Goal: Task Accomplishment & Management: Complete application form

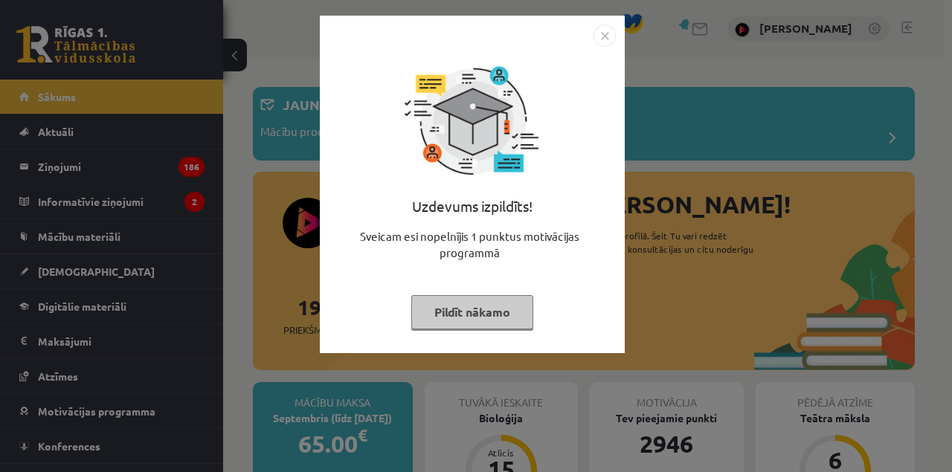
click at [19, 186] on div "Uzdevums izpildīts! Sveicam esi nopelnījis 1 punktus motivācijas programmā Pild…" at bounding box center [476, 236] width 952 height 472
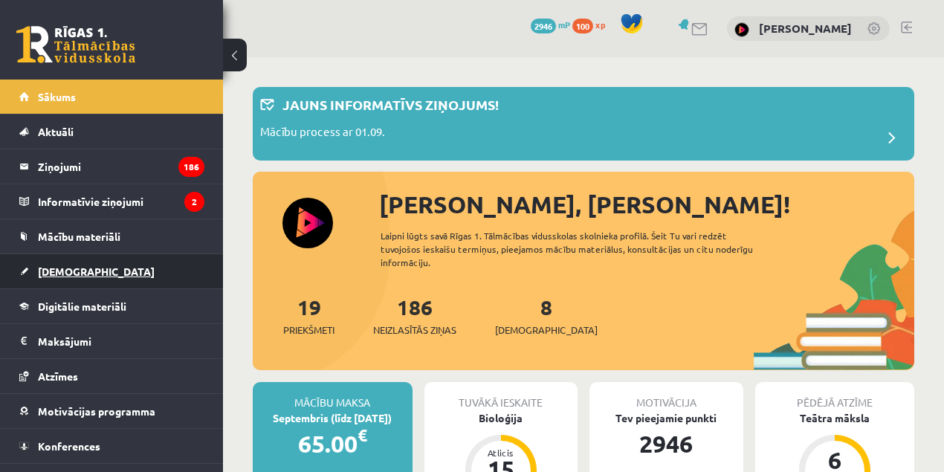
click at [54, 272] on span "[DEMOGRAPHIC_DATA]" at bounding box center [96, 271] width 117 height 13
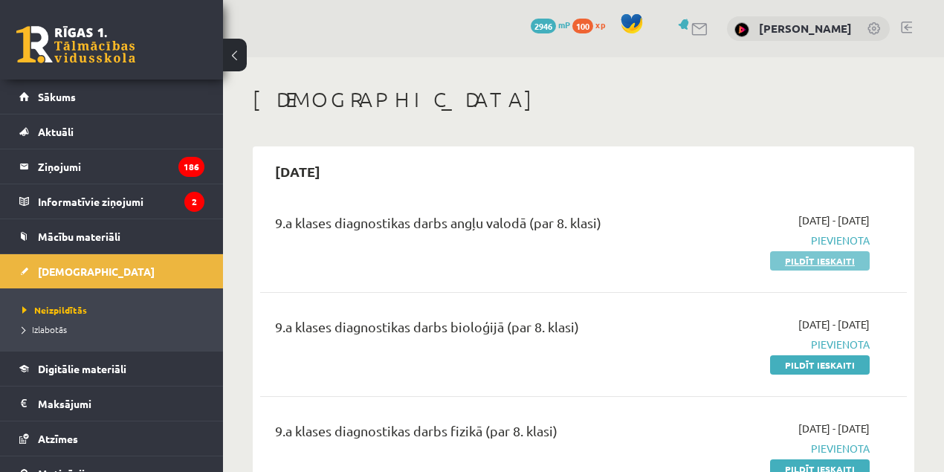
click at [799, 266] on link "Pildīt ieskaiti" at bounding box center [820, 260] width 100 height 19
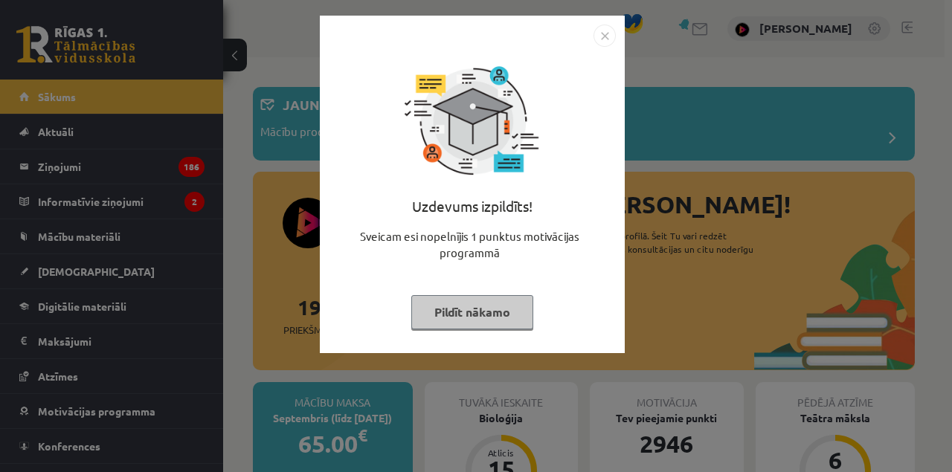
click at [69, 266] on div "Uzdevums izpildīts! Sveicam esi nopelnījis 1 punktus motivācijas programmā Pild…" at bounding box center [476, 236] width 952 height 472
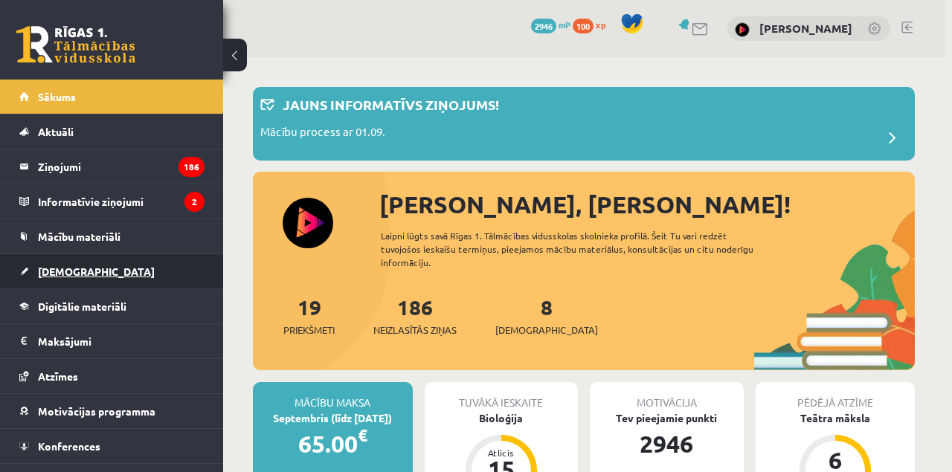
click at [65, 265] on span "[DEMOGRAPHIC_DATA]" at bounding box center [96, 271] width 117 height 13
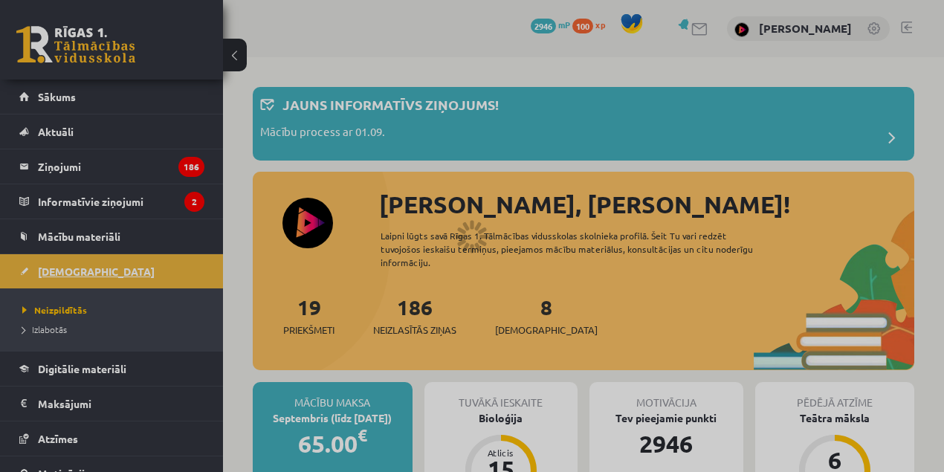
click at [68, 268] on div at bounding box center [472, 236] width 944 height 472
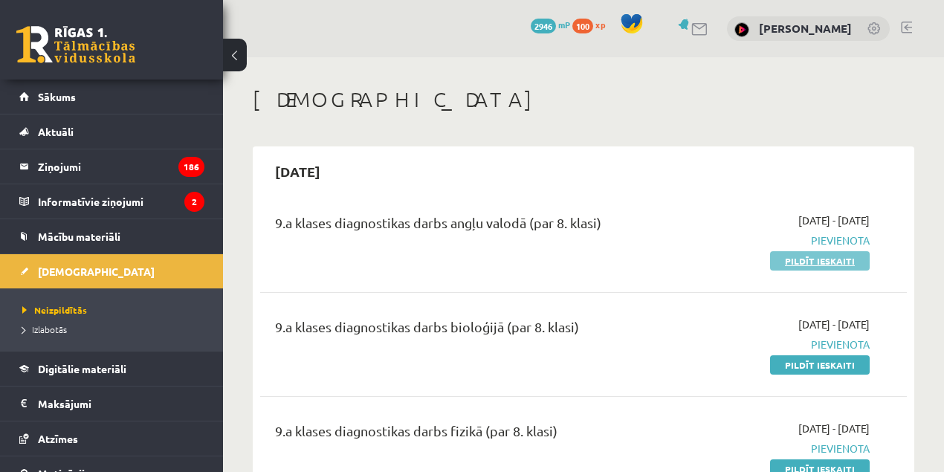
click at [801, 265] on link "Pildīt ieskaiti" at bounding box center [820, 260] width 100 height 19
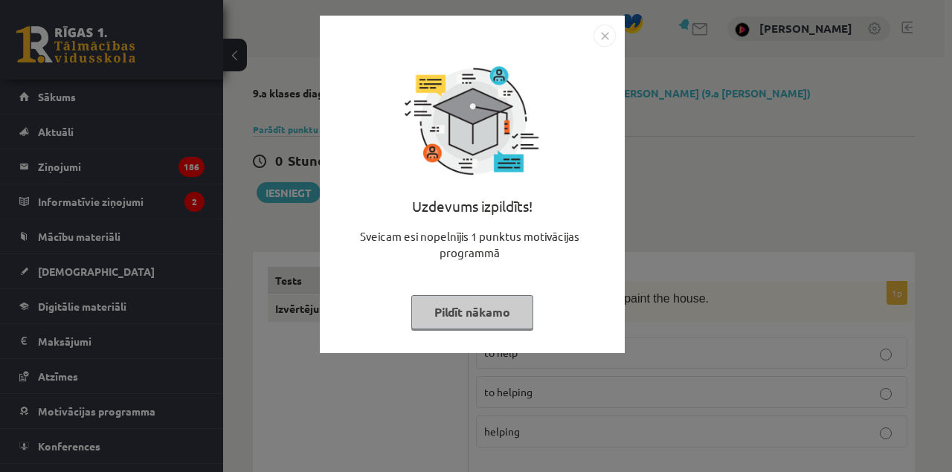
click at [497, 316] on button "Pildīt nākamo" at bounding box center [472, 312] width 122 height 34
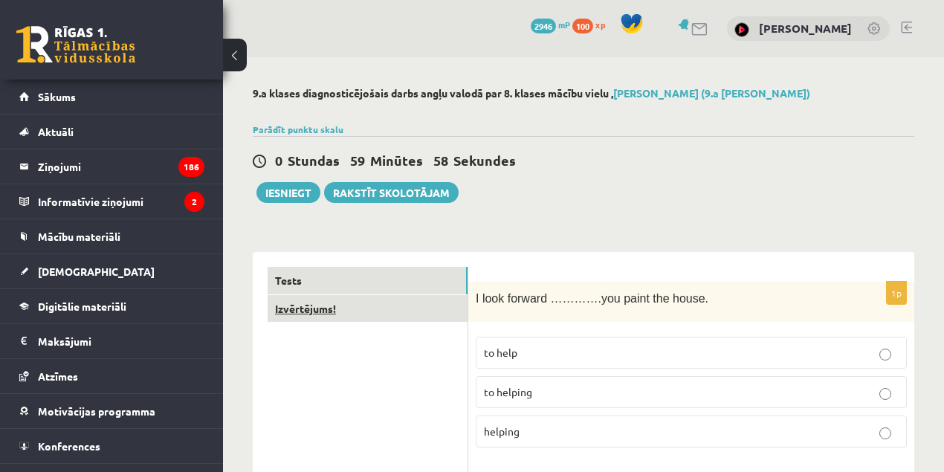
click at [385, 297] on link "Izvērtējums!" at bounding box center [368, 309] width 200 height 28
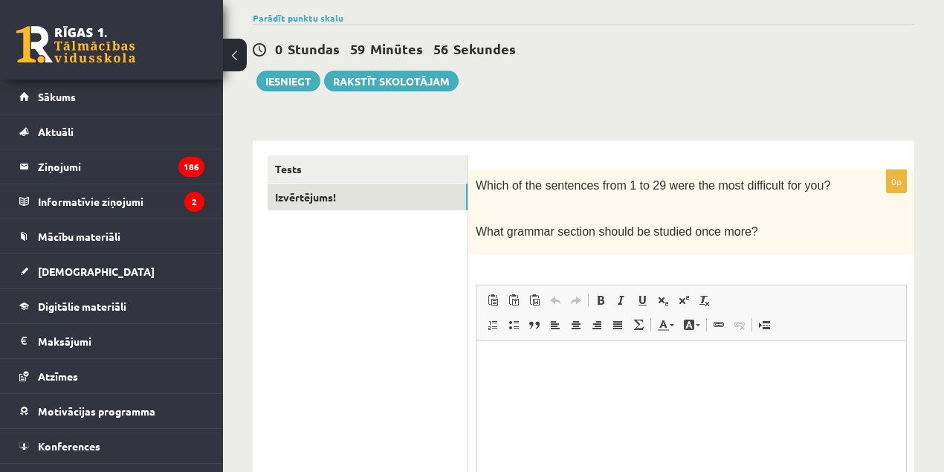
scroll to position [128, 0]
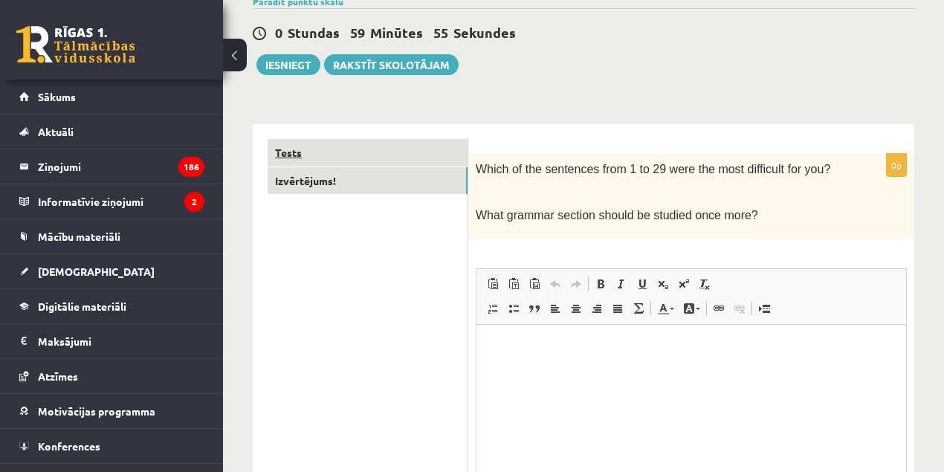
click at [332, 147] on link "Tests" at bounding box center [368, 153] width 200 height 28
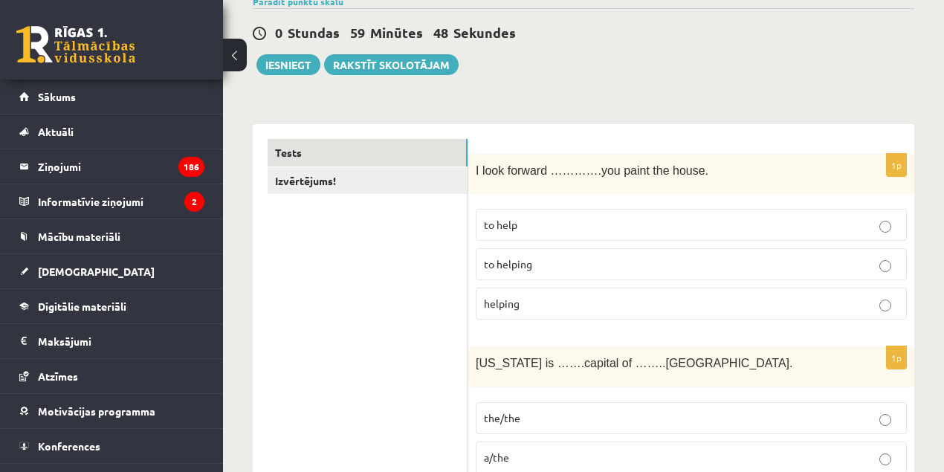
click at [524, 231] on p "to help" at bounding box center [691, 225] width 415 height 16
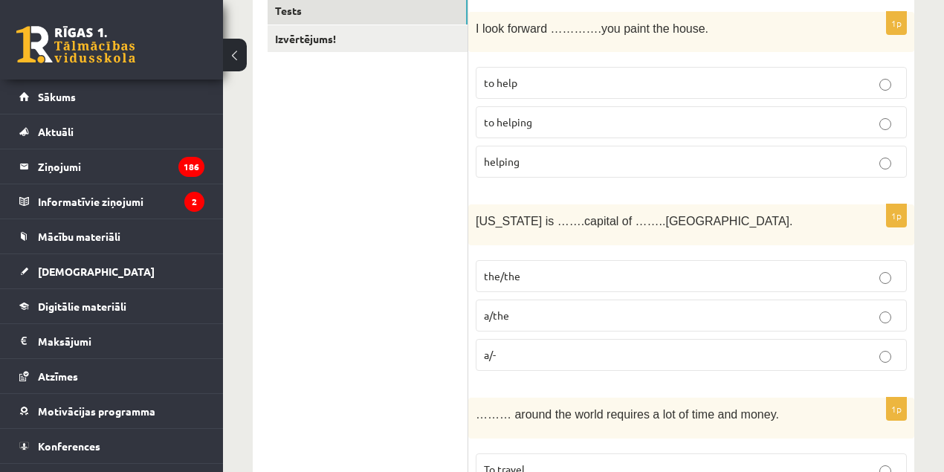
scroll to position [277, 0]
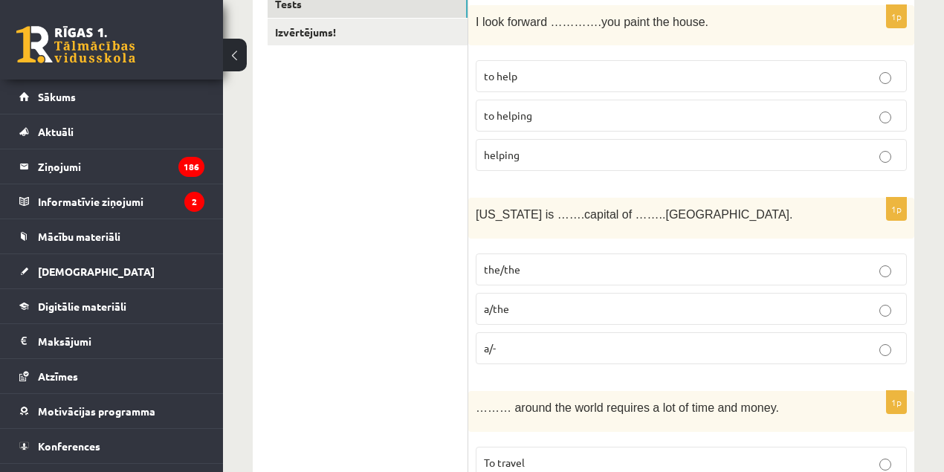
click at [521, 262] on p "the/the" at bounding box center [691, 270] width 415 height 16
click at [570, 213] on span "Washington is …….capital of ……..USA." at bounding box center [634, 214] width 317 height 13
copy span "capital"
click at [531, 216] on span "Washington is …….capital of ……..USA." at bounding box center [634, 214] width 317 height 13
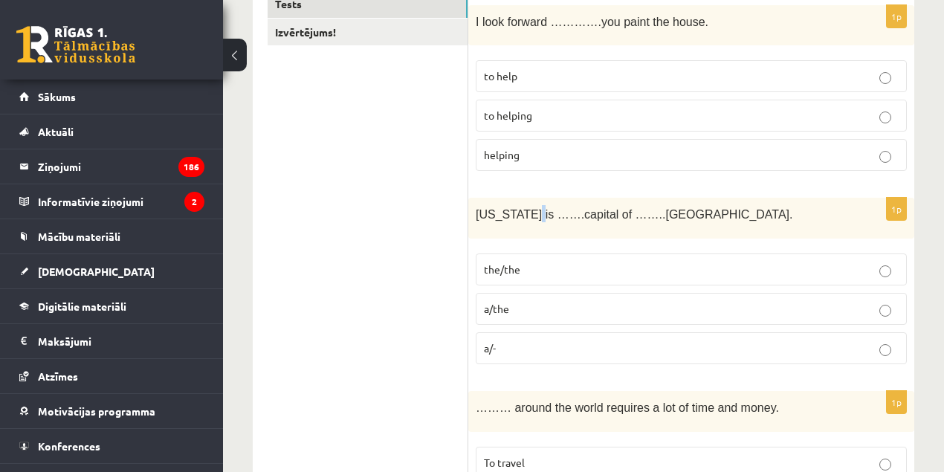
click at [532, 216] on span "Washington is …….capital of ……..USA." at bounding box center [634, 214] width 317 height 13
click at [537, 215] on span "Washington is …….capital of ……..USA." at bounding box center [634, 214] width 317 height 13
click at [517, 208] on span "Washington is …….capital of ……..USA." at bounding box center [634, 214] width 317 height 13
drag, startPoint x: 517, startPoint y: 208, endPoint x: 573, endPoint y: 211, distance: 55.8
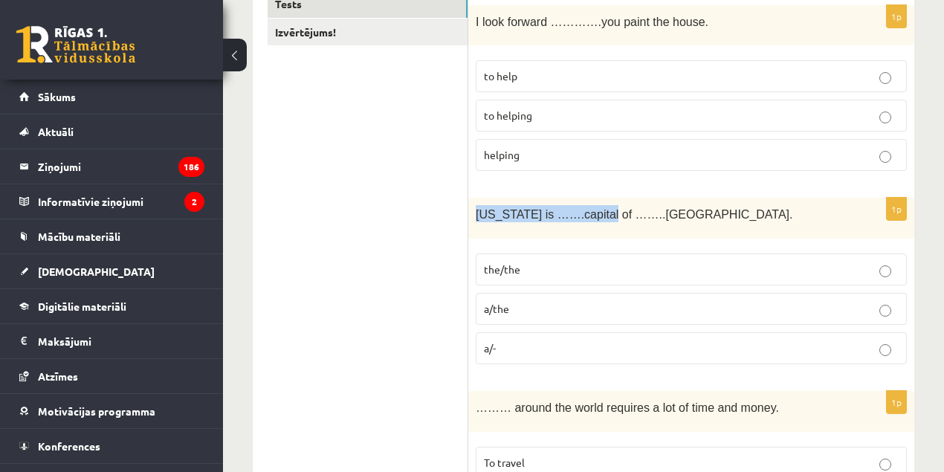
click at [573, 211] on span "Washington is …….capital of ……..USA." at bounding box center [634, 214] width 317 height 13
copy span "Washington is …….capital"
click at [607, 216] on span "Washington is …….capital of ……..USA." at bounding box center [634, 214] width 317 height 13
drag, startPoint x: 607, startPoint y: 216, endPoint x: 653, endPoint y: 220, distance: 46.3
click at [653, 220] on p "Washington is …….capital of ……..USA." at bounding box center [654, 213] width 357 height 17
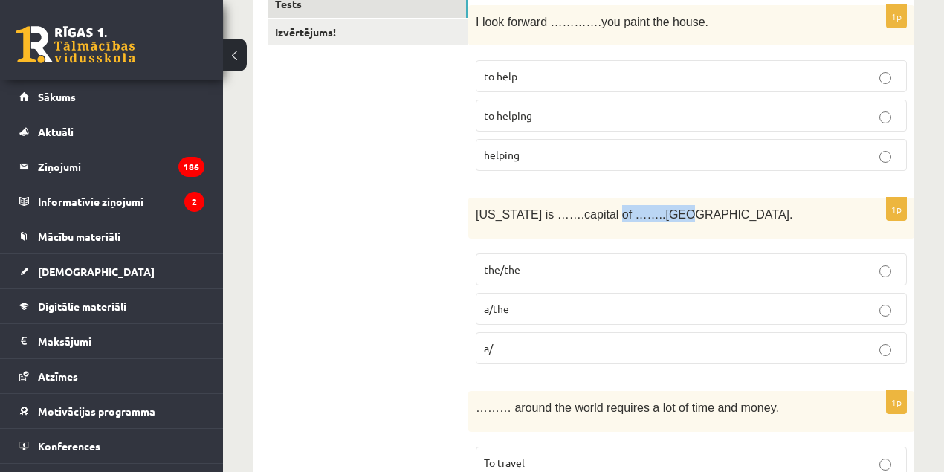
copy span "of ……..USA."
click at [500, 341] on p "a/-" at bounding box center [691, 349] width 415 height 16
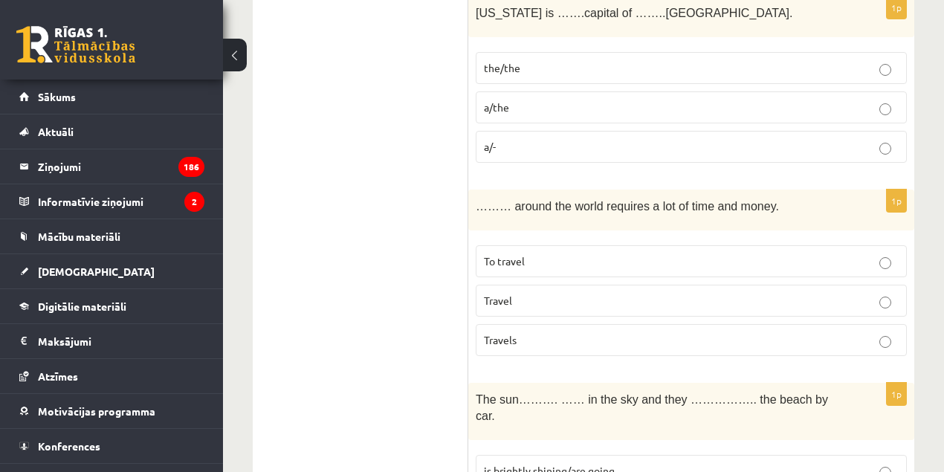
scroll to position [491, 0]
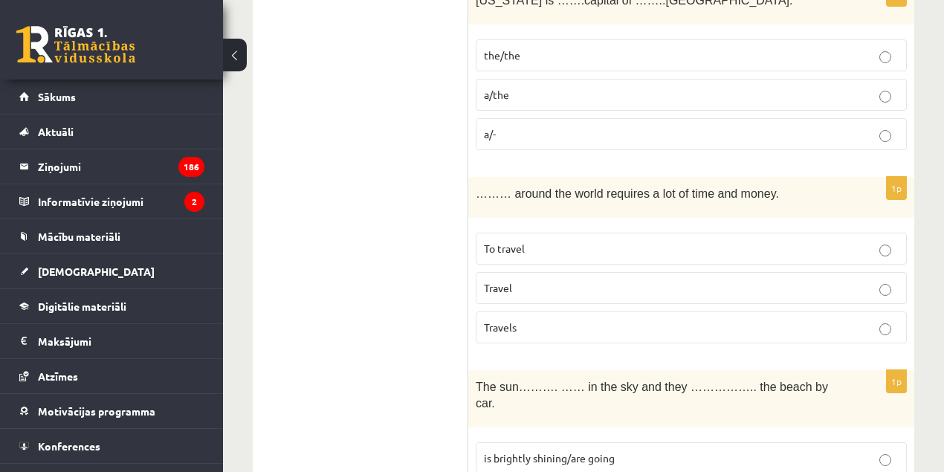
click at [528, 248] on p "To travel" at bounding box center [691, 249] width 415 height 16
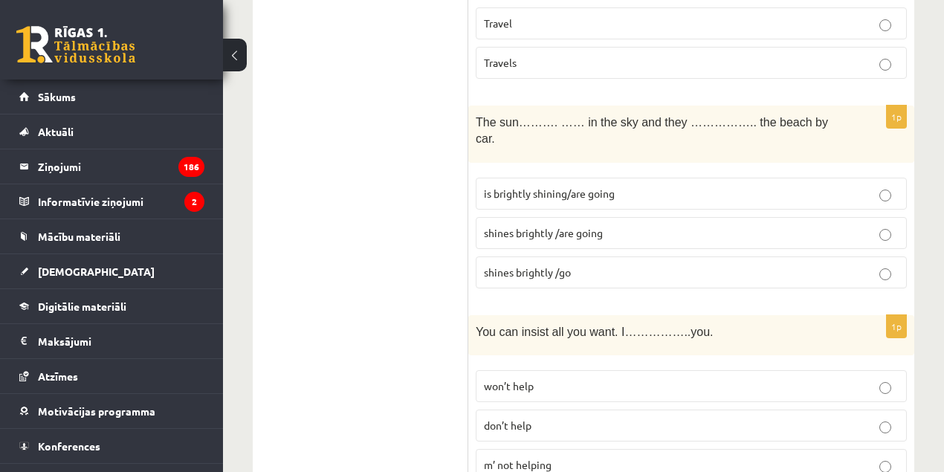
scroll to position [886, 0]
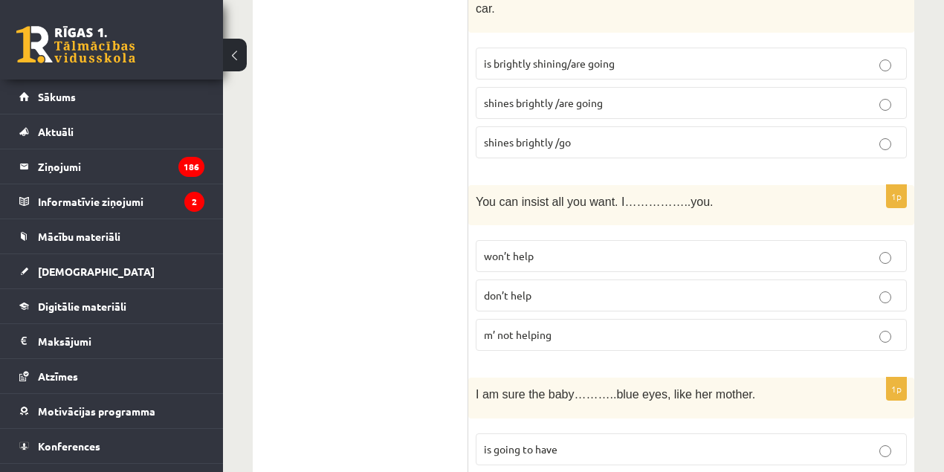
click at [567, 327] on p "m’ not helping" at bounding box center [691, 335] width 415 height 16
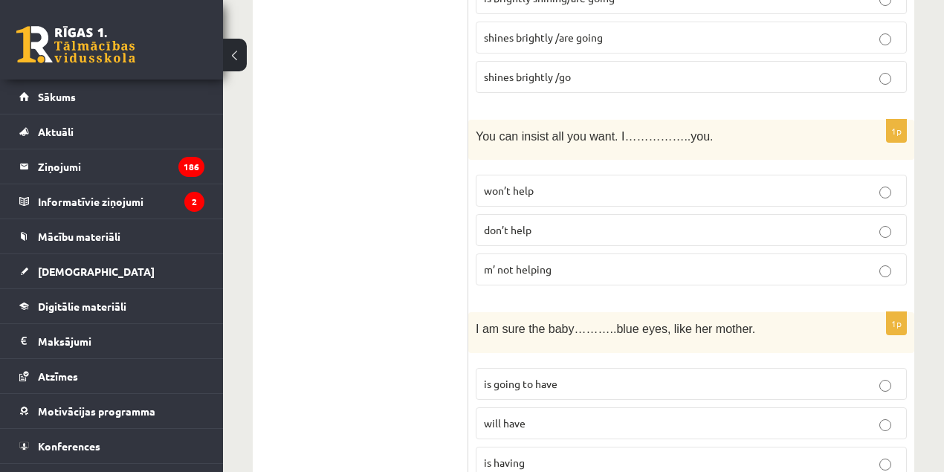
scroll to position [1022, 0]
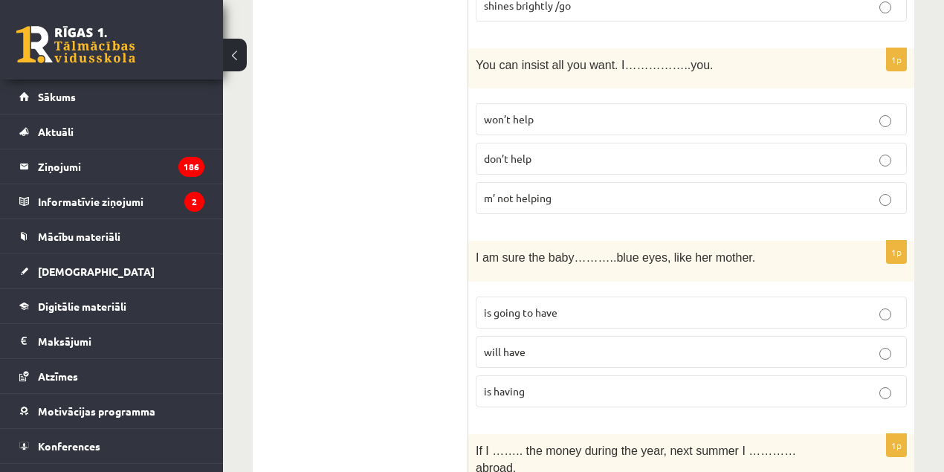
click at [518, 297] on label "is going to have" at bounding box center [691, 313] width 431 height 32
click at [528, 344] on p "will have" at bounding box center [691, 352] width 415 height 16
click at [570, 384] on p "is having" at bounding box center [691, 392] width 415 height 16
click at [561, 344] on p "will have" at bounding box center [691, 352] width 415 height 16
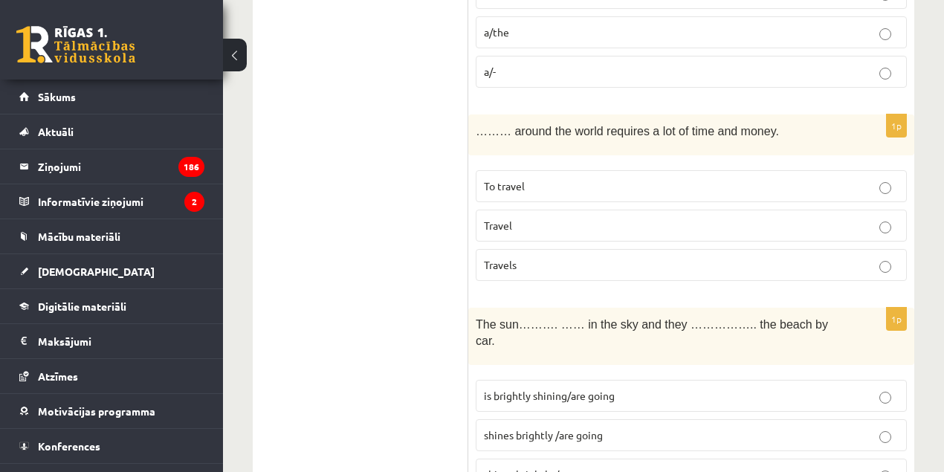
scroll to position [593, 0]
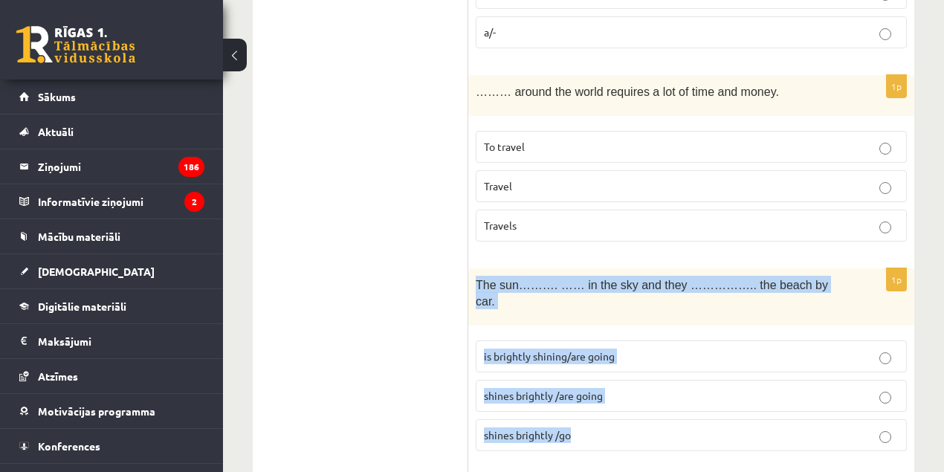
drag, startPoint x: 605, startPoint y: 411, endPoint x: 475, endPoint y: 280, distance: 184.6
click at [475, 280] on div "1p The sun………. …… in the sky and they …………….. the beach by car. is brightly shi…" at bounding box center [691, 365] width 446 height 195
copy div "The sun………. …… in the sky and they …………….. the beach by car. is brightly shinin…"
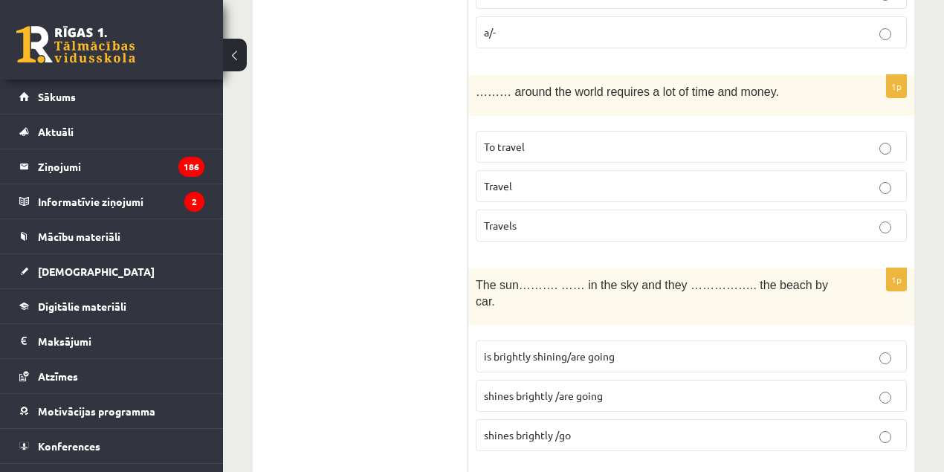
click at [598, 349] on p "is brightly shining/are going" at bounding box center [691, 357] width 415 height 16
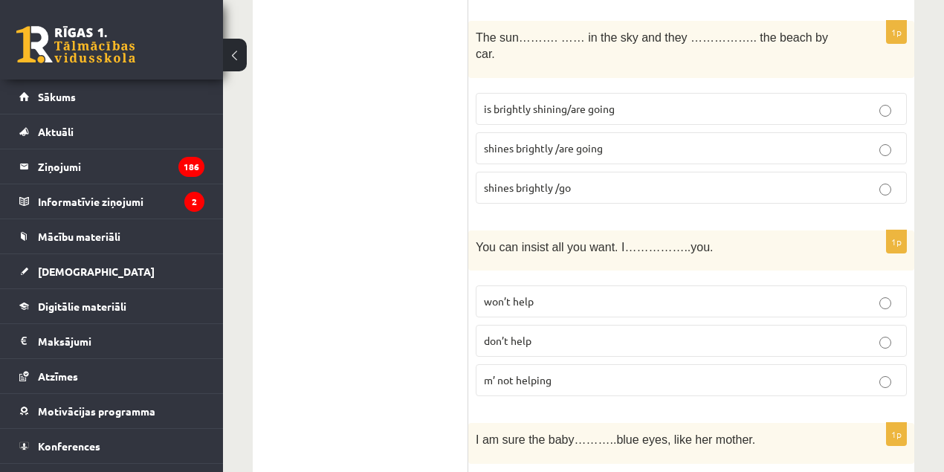
scroll to position [866, 0]
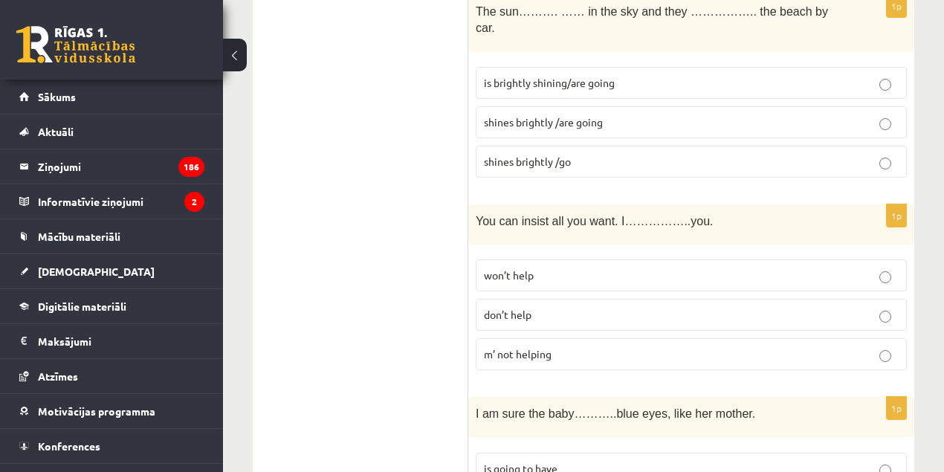
click at [535, 215] on span "You can insist all you want. I……………..you." at bounding box center [595, 221] width 238 height 13
copy span "insist"
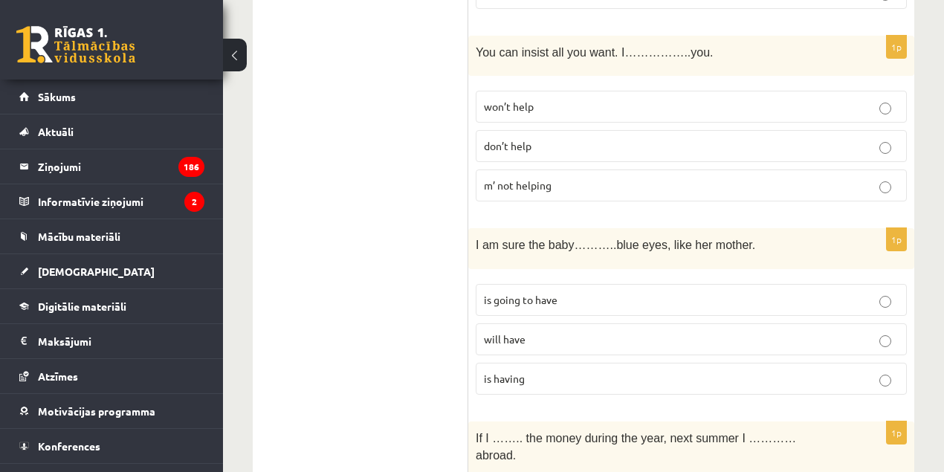
scroll to position [1055, 0]
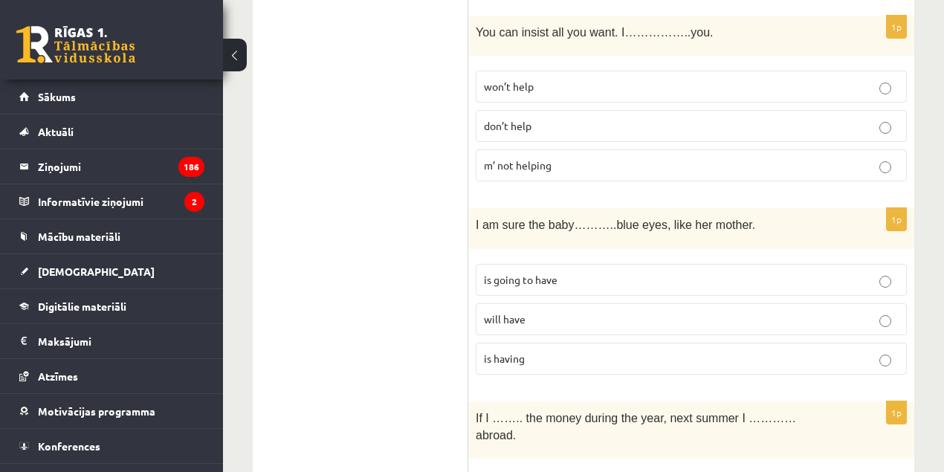
drag, startPoint x: 537, startPoint y: 341, endPoint x: 467, endPoint y: 210, distance: 147.7
copy div "Izvērtējums! 1p I look forward ………….you paint the house. to help to helping hel…"
click at [483, 219] on span "I am sure the baby………..blue eyes, like her mother." at bounding box center [616, 225] width 280 height 13
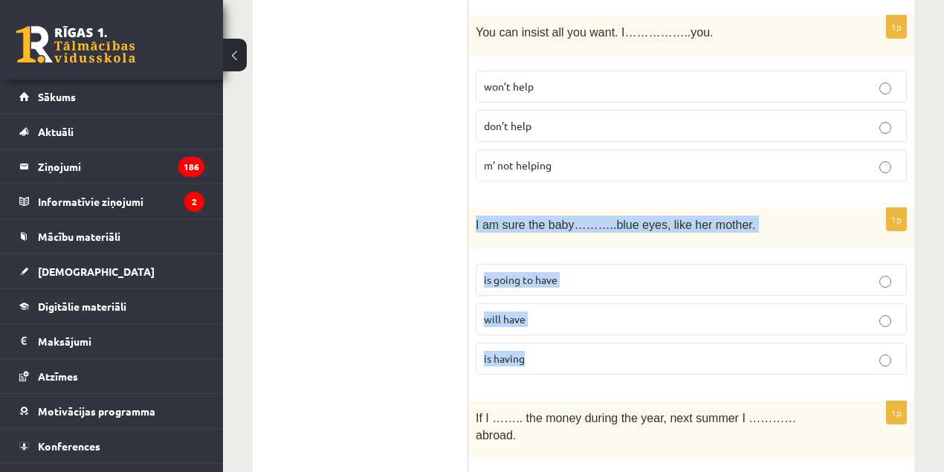
drag, startPoint x: 476, startPoint y: 199, endPoint x: 529, endPoint y: 329, distance: 140.7
click at [529, 329] on div "1p I am sure the baby………..blue eyes, like her mother. is going to have will hav…" at bounding box center [691, 297] width 446 height 178
copy div "I am sure the baby………..blue eyes, like her mother. is going to have will have i…"
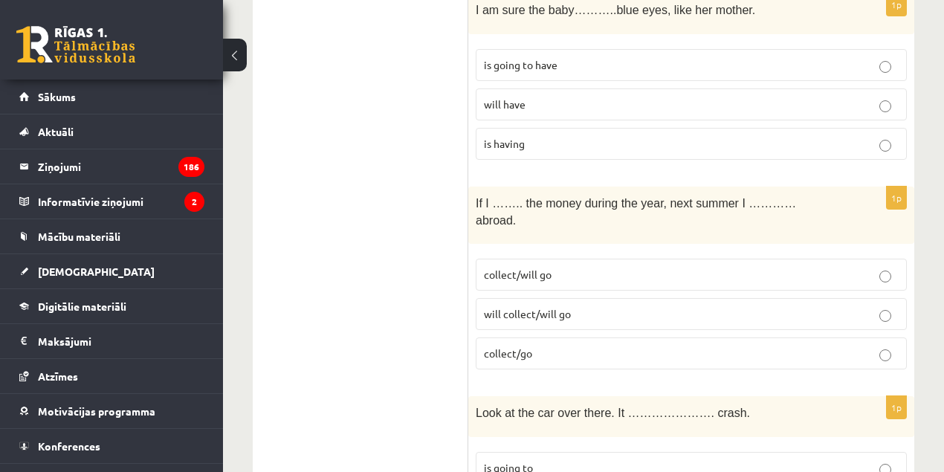
scroll to position [1277, 0]
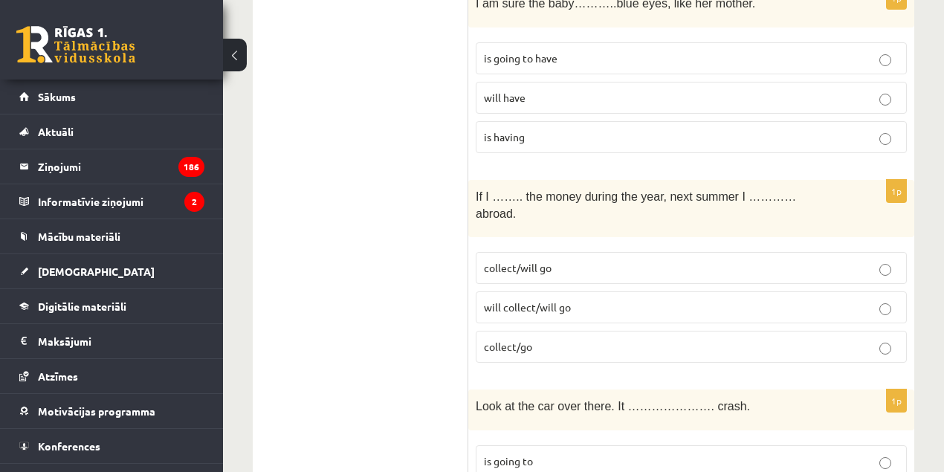
click at [579, 300] on p "will collect/will go" at bounding box center [691, 308] width 415 height 16
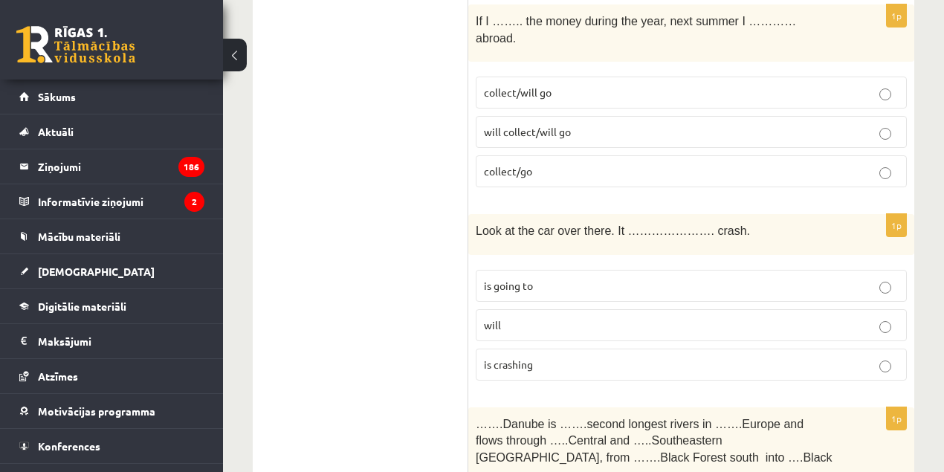
scroll to position [1466, 0]
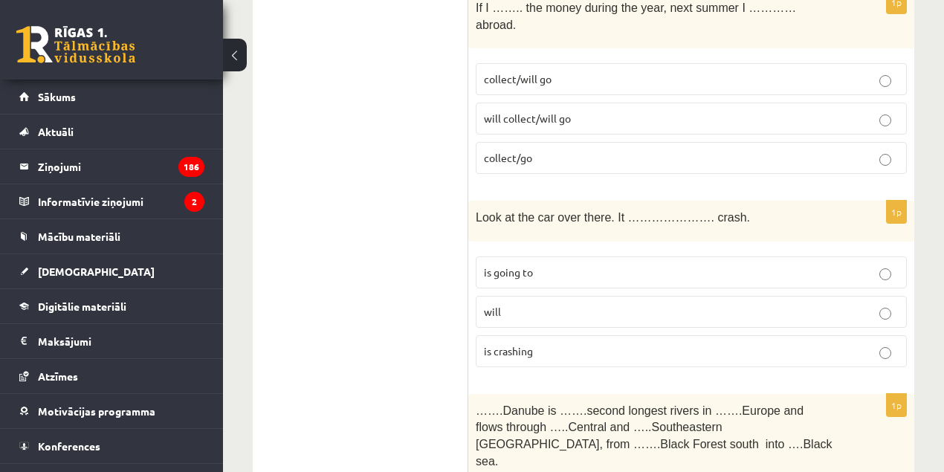
click at [514, 265] on p "is going to" at bounding box center [691, 273] width 415 height 16
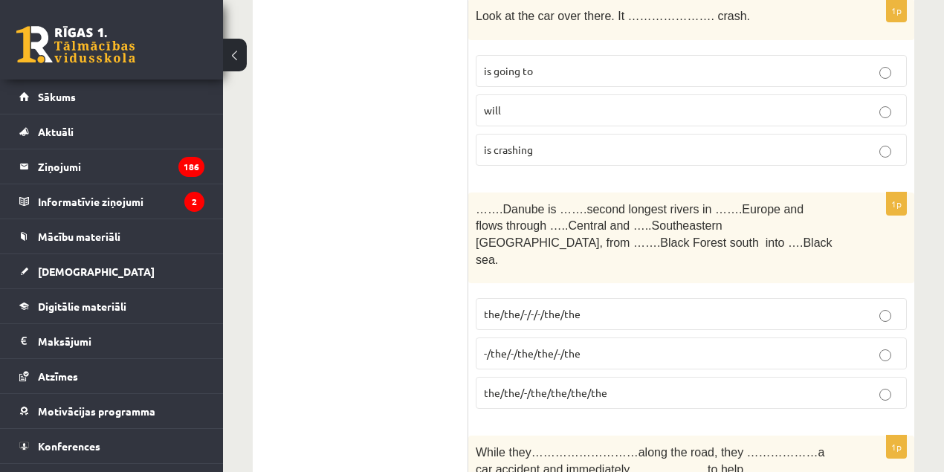
scroll to position [1687, 0]
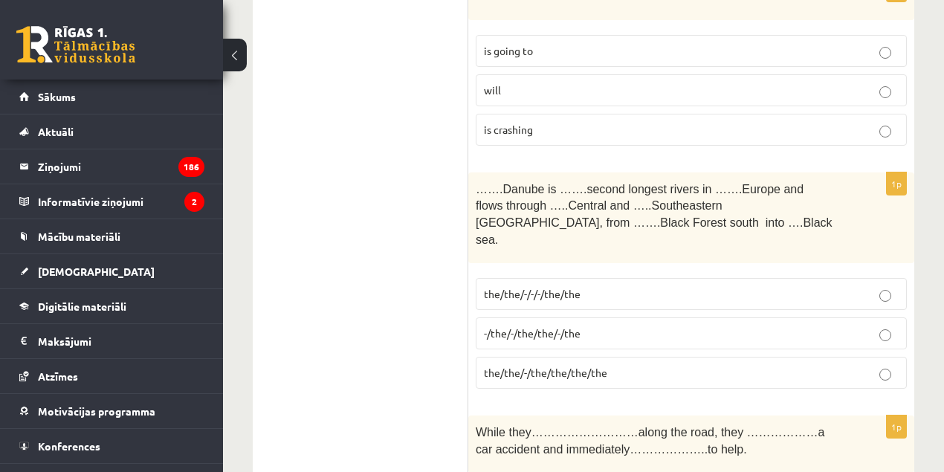
click at [511, 183] on span "…….Danube is …….second longest rivers in …….Europe and flows through …..Central…" at bounding box center [654, 214] width 357 height 63
click at [512, 183] on span "…….Danube is …….second longest rivers in …….Europe and flows through …..Central…" at bounding box center [654, 214] width 357 height 63
click at [513, 183] on span "…….Danube is …….second longest rivers in …….Europe and flows through …..Central…" at bounding box center [654, 214] width 357 height 63
copy span "Danube"
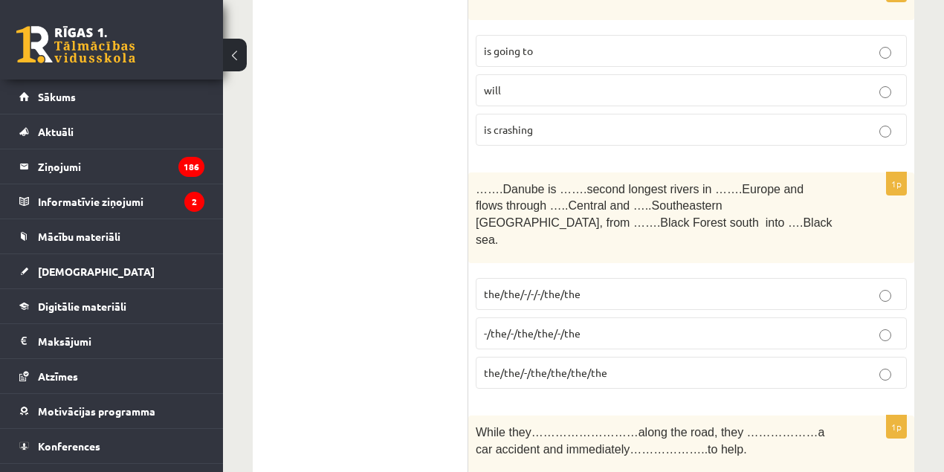
click at [634, 180] on p "…….Danube is …….second longest rivers in …….Europe and flows through …..Central…" at bounding box center [654, 213] width 357 height 67
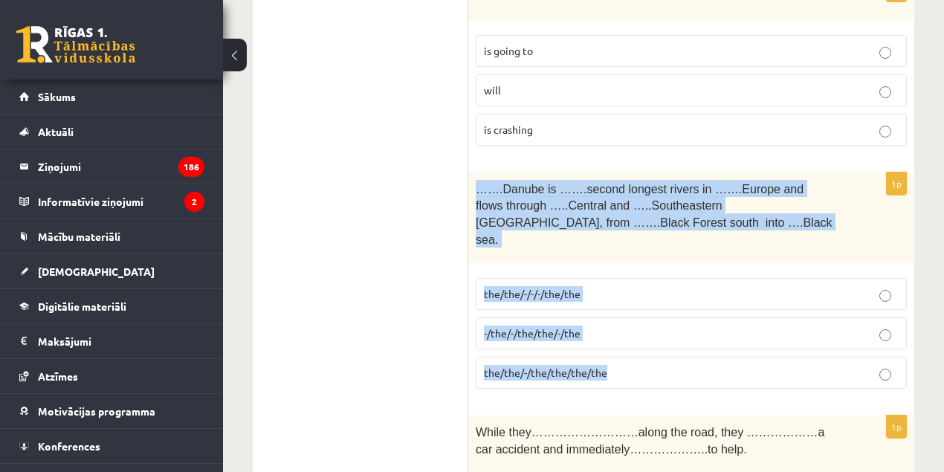
drag, startPoint x: 622, startPoint y: 317, endPoint x: 474, endPoint y: 138, distance: 231.8
click at [474, 173] on div "1p …….Danube is …….second longest rivers in …….Europe and flows through …..Cent…" at bounding box center [691, 287] width 446 height 228
copy div "…….Danube is …….second longest rivers in …….Europe and flows through …..Central…"
click at [530, 287] on span "the/the/-/-/-/the/the" at bounding box center [532, 293] width 97 height 13
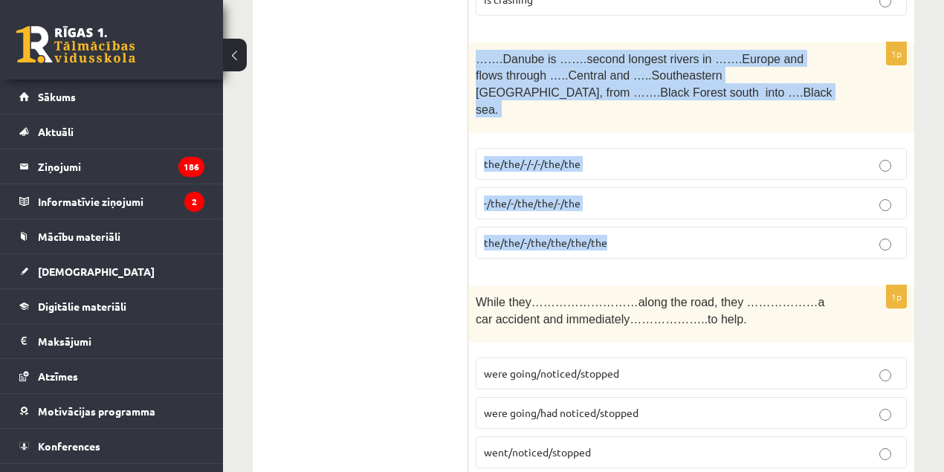
scroll to position [1837, 0]
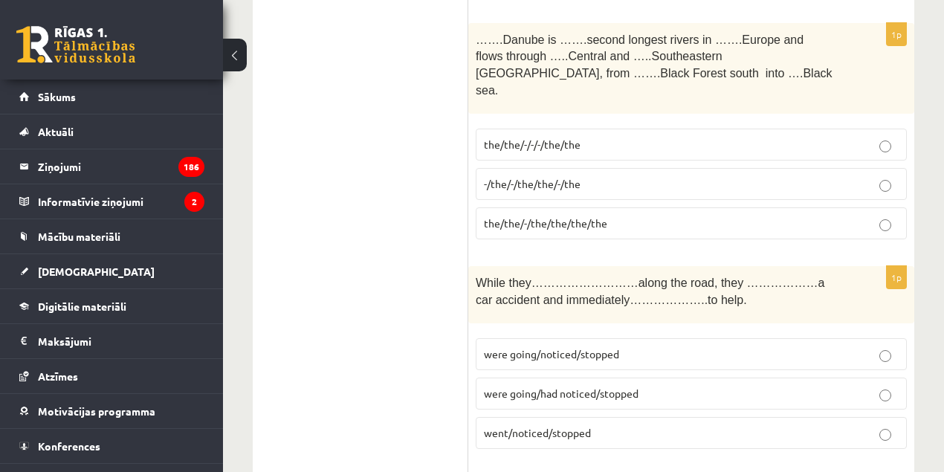
click at [596, 425] on p "went/noticed/stopped" at bounding box center [691, 433] width 415 height 16
drag, startPoint x: 480, startPoint y: 370, endPoint x: 507, endPoint y: 366, distance: 27.8
click at [507, 417] on label "went/noticed/stopped" at bounding box center [691, 433] width 431 height 32
copy span "went"
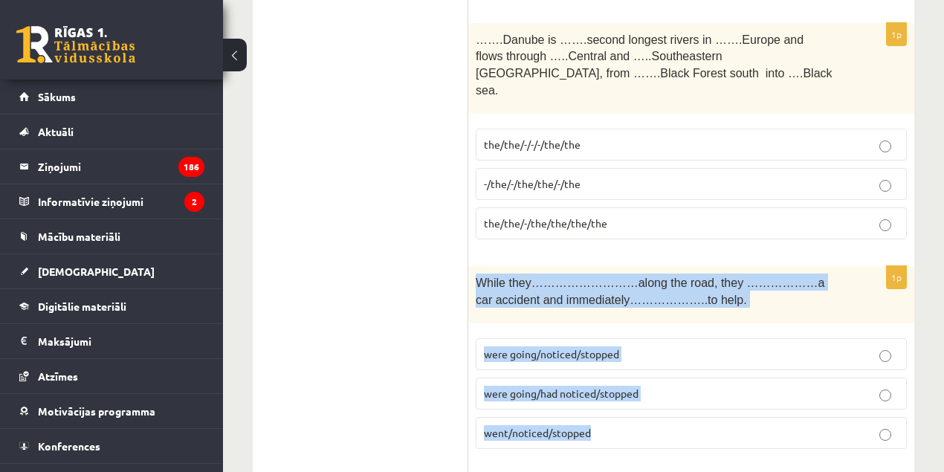
drag, startPoint x: 634, startPoint y: 366, endPoint x: 473, endPoint y: 223, distance: 215.5
click at [473, 266] on div "1p While they………………………along the road, they ………………a car accident and immediately…" at bounding box center [691, 363] width 446 height 195
click at [613, 277] on span "While they………………………along the road, they ………………a car accident and immediately…………" at bounding box center [650, 292] width 349 height 30
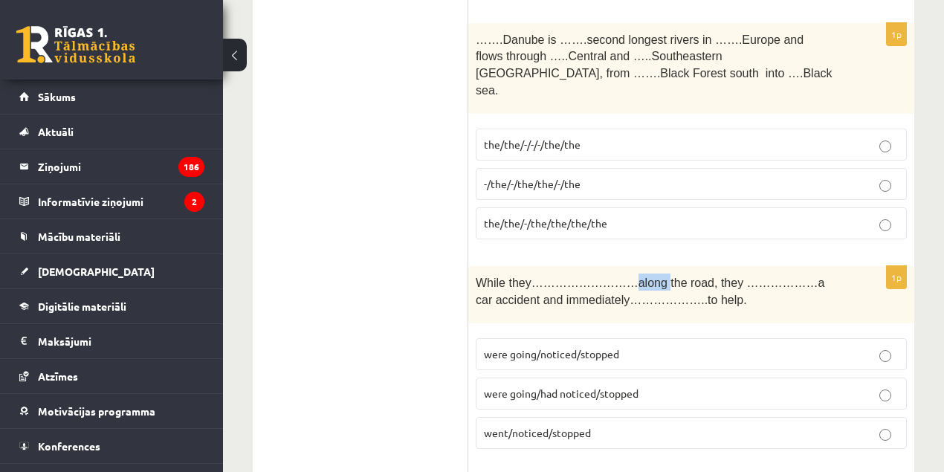
click at [613, 277] on span "While they………………………along the road, they ………………a car accident and immediately…………" at bounding box center [650, 292] width 349 height 30
click at [543, 347] on span "were going/noticed/stopped" at bounding box center [551, 353] width 135 height 13
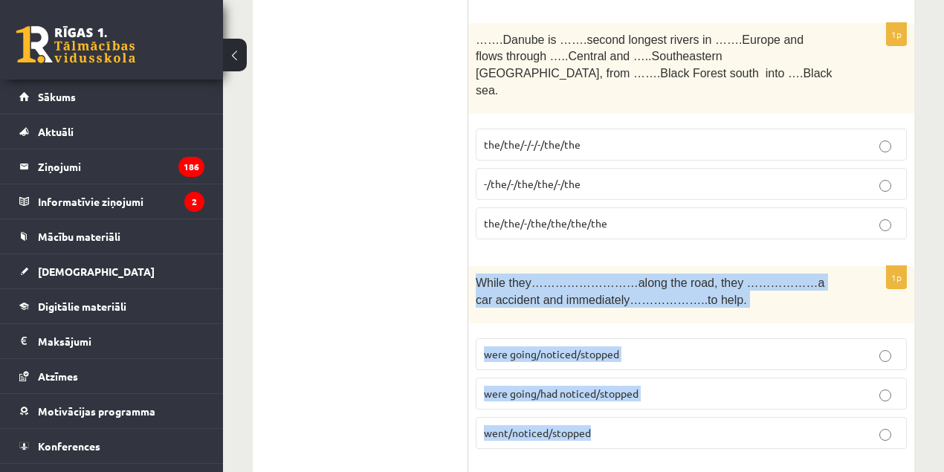
drag, startPoint x: 608, startPoint y: 367, endPoint x: 474, endPoint y: 211, distance: 205.6
click at [474, 266] on div "1p While they………………………along the road, they ………………a car accident and immediately…" at bounding box center [691, 363] width 446 height 195
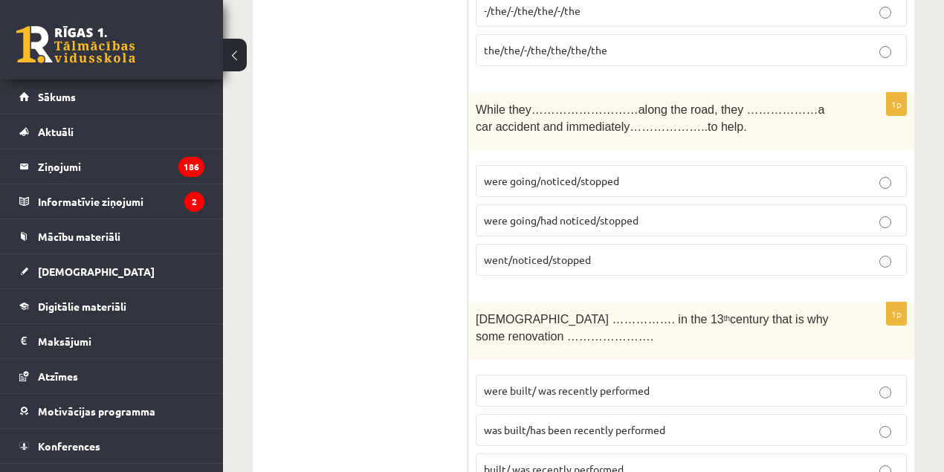
scroll to position [2017, 0]
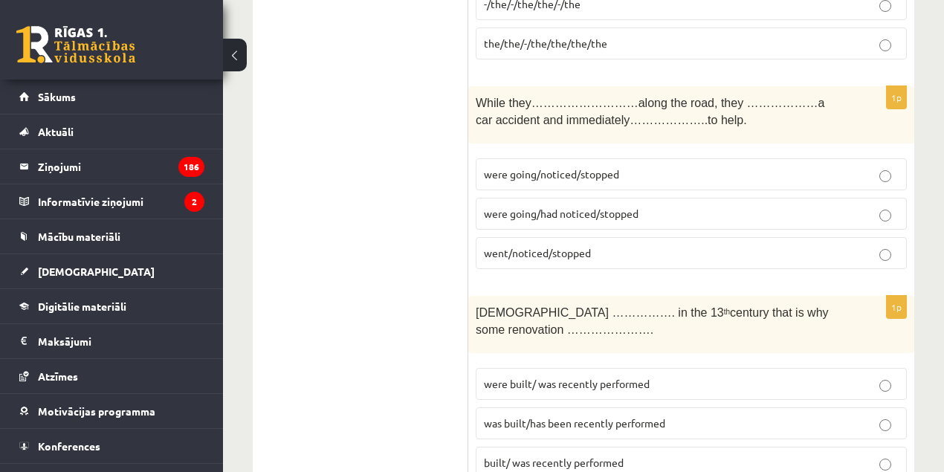
click at [503, 306] on span "The church ……………. in the 13 th century that is why some renovation …………………." at bounding box center [652, 321] width 353 height 30
click at [548, 416] on p "was built/has been recently performed" at bounding box center [691, 424] width 415 height 16
click at [769, 306] on span "The church ……………. in the 13 th century that is why some renovation …………………." at bounding box center [652, 321] width 353 height 30
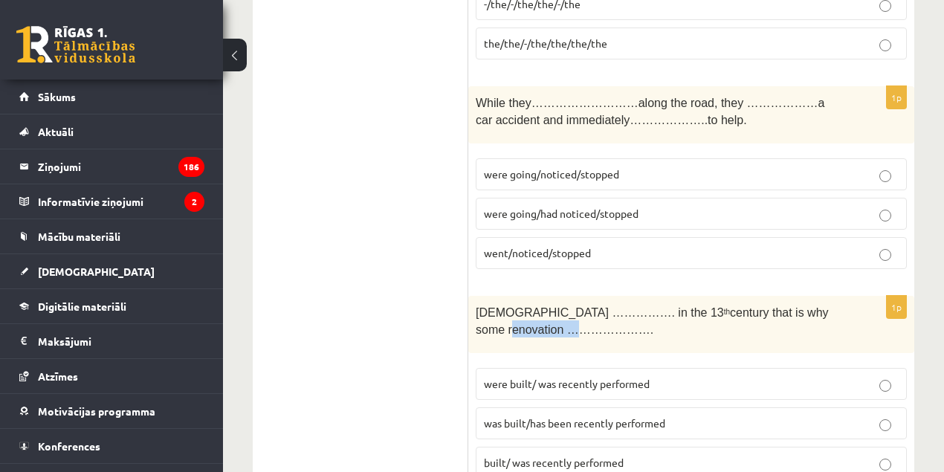
click at [769, 306] on span "The church ……………. in the 13 th century that is why some renovation …………………." at bounding box center [652, 321] width 353 height 30
click at [753, 296] on div "The church ……………. in the 13 th century that is why some renovation …………………." at bounding box center [691, 324] width 446 height 57
click at [757, 296] on div "The church ……………. in the 13 th century that is why some renovation …………………." at bounding box center [691, 324] width 446 height 57
click at [769, 303] on p "The church ……………. in the 13 th century that is why some renovation …………………." at bounding box center [654, 319] width 357 height 33
click at [776, 306] on span "The church ……………. in the 13 th century that is why some renovation …………………." at bounding box center [652, 321] width 353 height 30
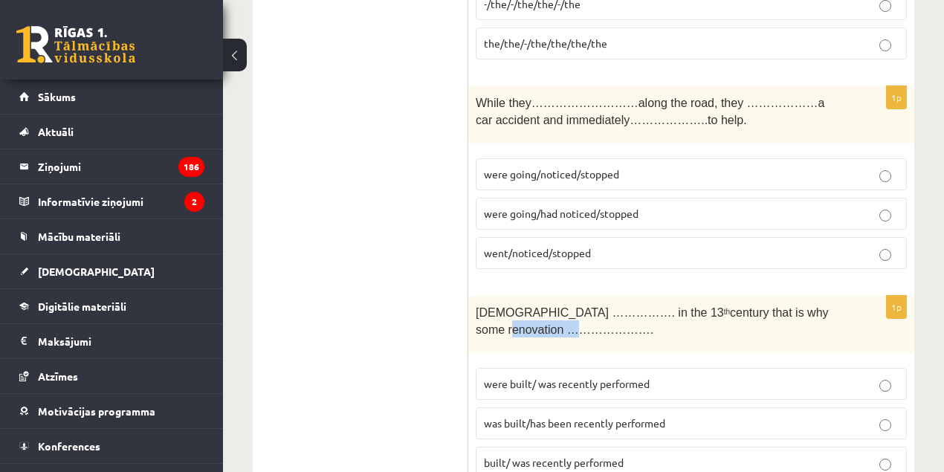
click at [776, 306] on span "The church ……………. in the 13 th century that is why some renovation …………………." at bounding box center [652, 321] width 353 height 30
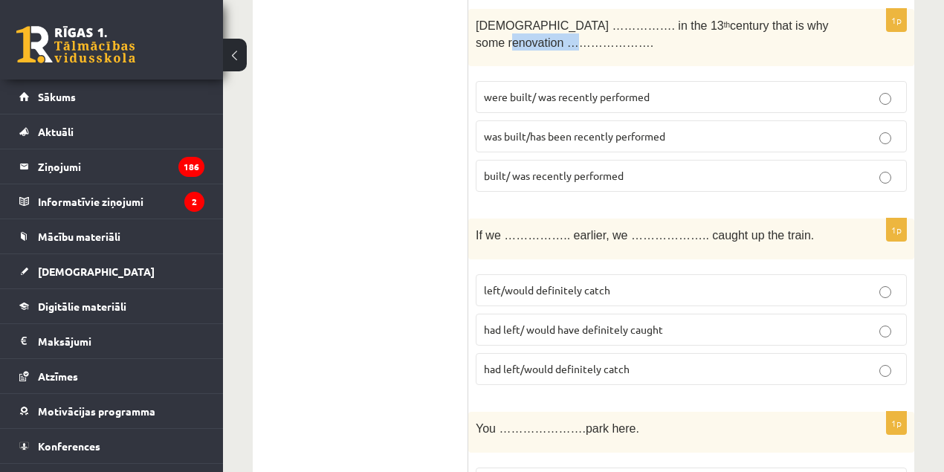
scroll to position [2316, 0]
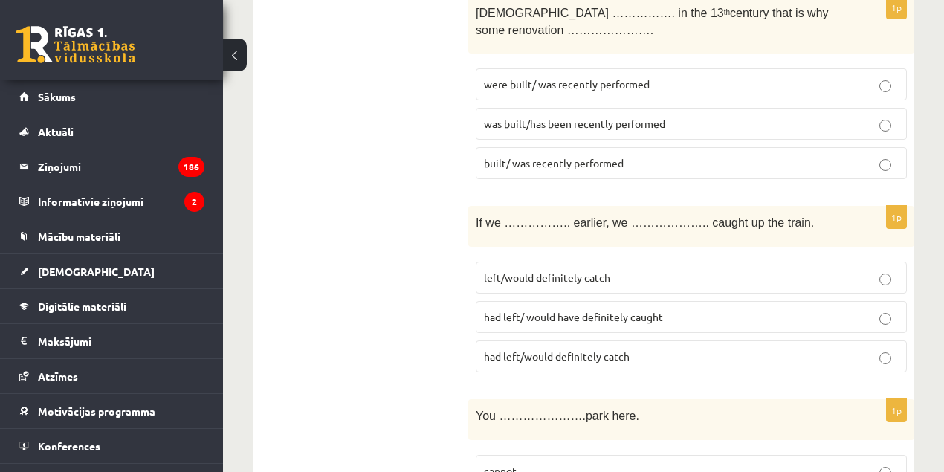
click at [528, 262] on label "left/would definitely catch" at bounding box center [691, 278] width 431 height 32
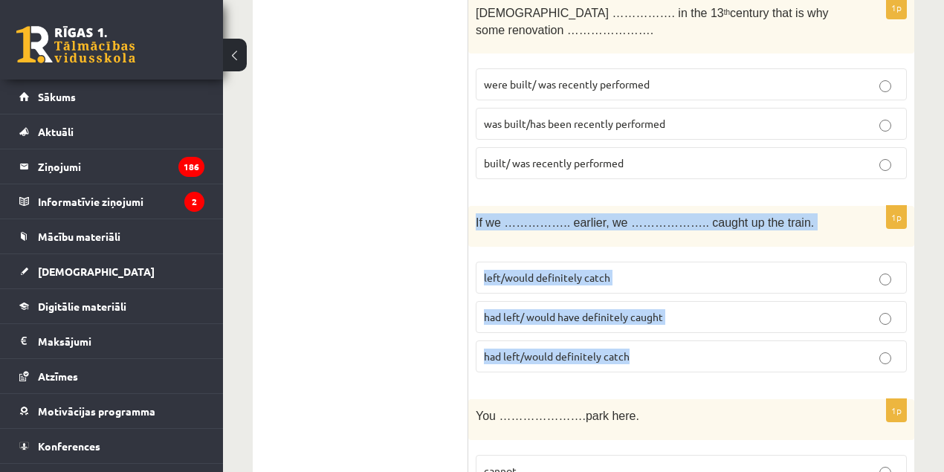
drag, startPoint x: 645, startPoint y: 288, endPoint x: 472, endPoint y: 165, distance: 212.3
click at [472, 206] on div "1p If we …………….. earlier, we ……………….. caught up the train. left/would definitel…" at bounding box center [691, 295] width 446 height 178
click at [582, 310] on span "had left/ would have definitely caught" at bounding box center [573, 316] width 179 height 13
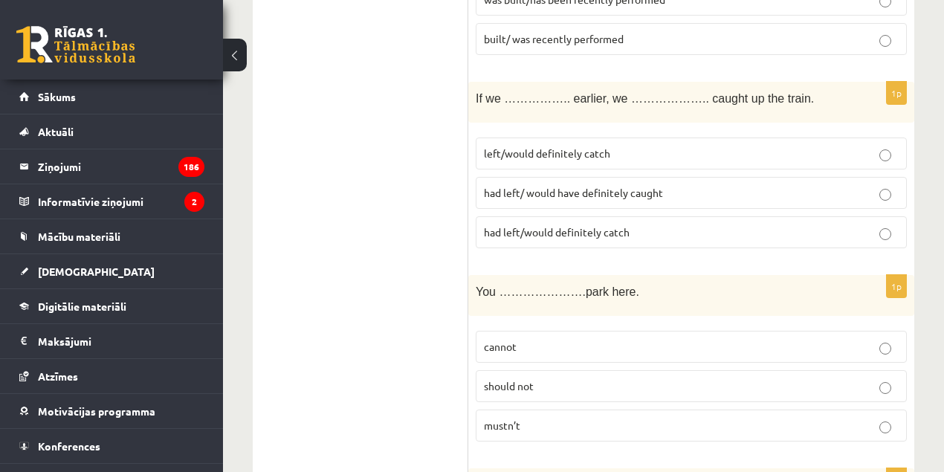
scroll to position [2446, 0]
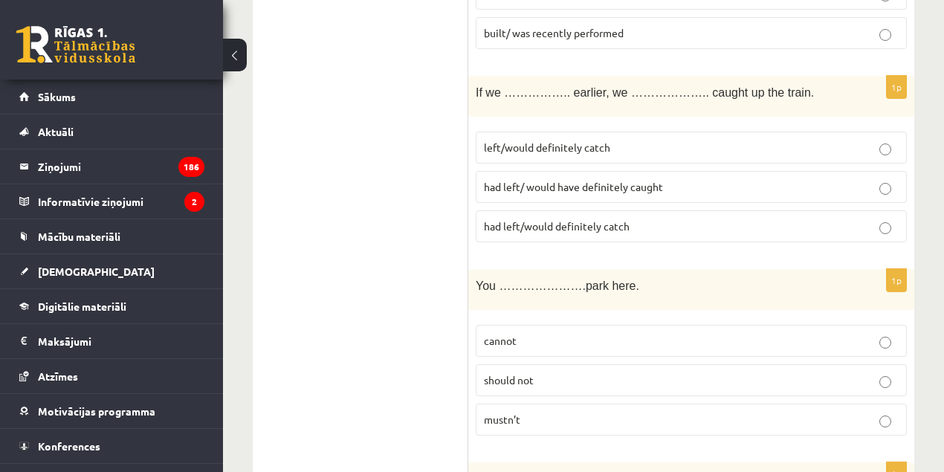
click at [507, 334] on span "cannot" at bounding box center [500, 340] width 33 height 13
drag, startPoint x: 525, startPoint y: 350, endPoint x: 488, endPoint y: 347, distance: 37.4
click at [488, 412] on p "mustn’t" at bounding box center [691, 420] width 415 height 16
drag, startPoint x: 488, startPoint y: 347, endPoint x: 357, endPoint y: 315, distance: 134.5
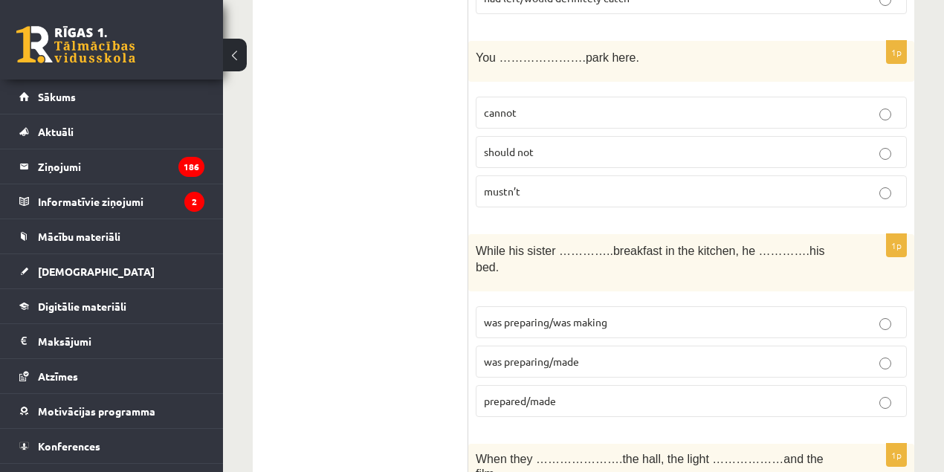
scroll to position [2681, 0]
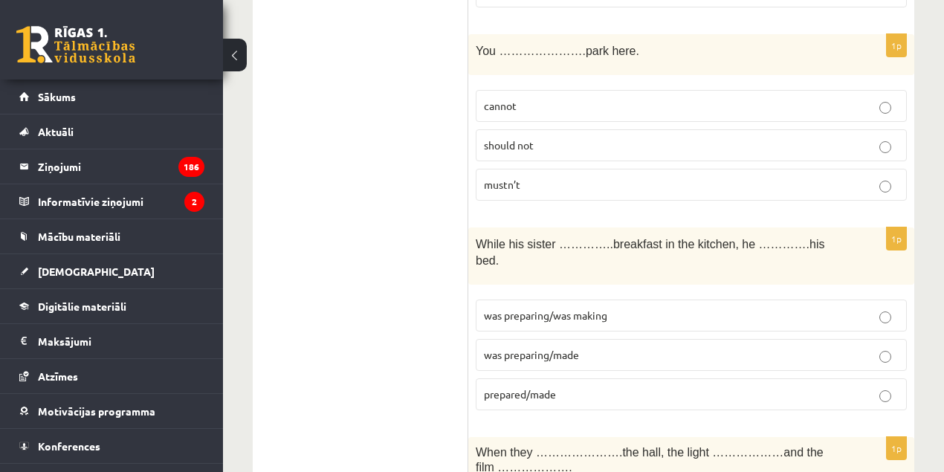
click at [676, 308] on p "was preparing/was making" at bounding box center [691, 316] width 415 height 16
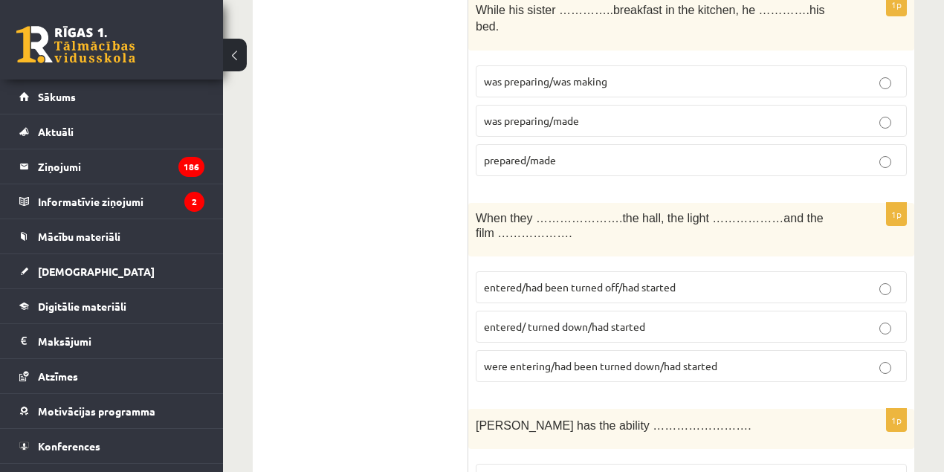
scroll to position [2922, 0]
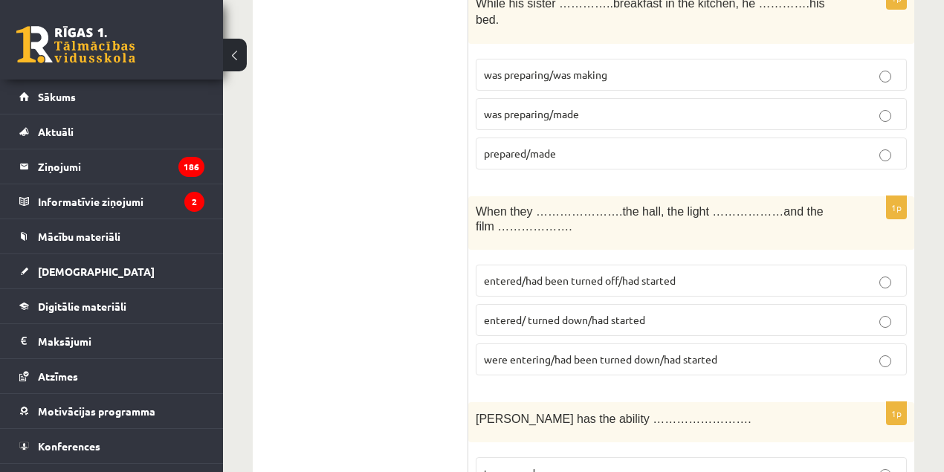
click at [532, 274] on span "entered/had been turned off/had started" at bounding box center [580, 280] width 192 height 13
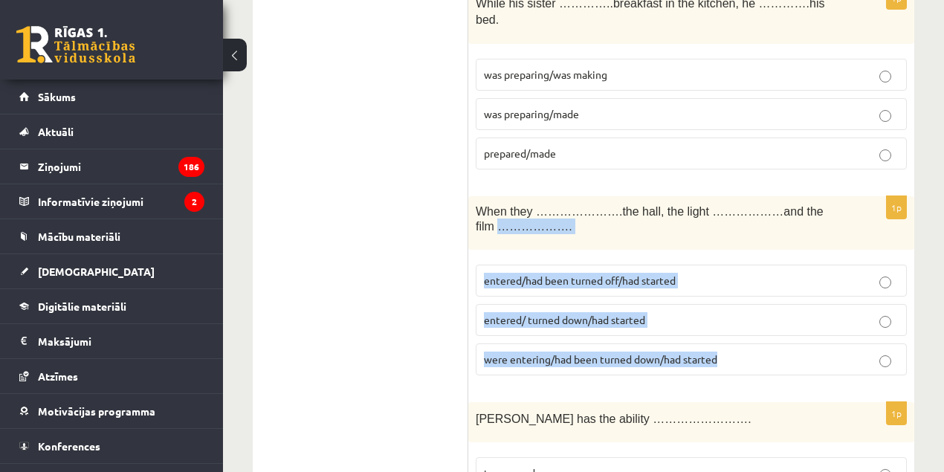
drag, startPoint x: 722, startPoint y: 268, endPoint x: 474, endPoint y: 40, distance: 336.3
click at [472, 196] on div "1p When they ………………….the hall, the light ………………and the film ………………. entered/had…" at bounding box center [691, 291] width 446 height 191
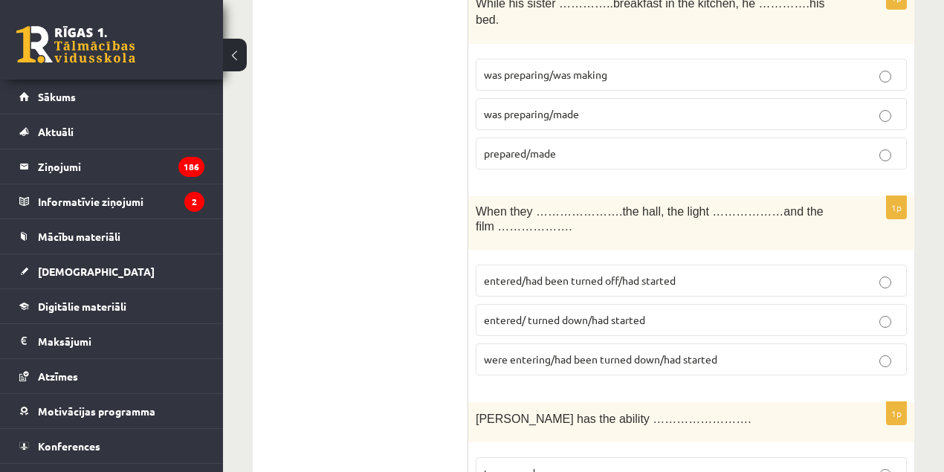
click at [364, 272] on ul "Tests Izvērtējums!" at bounding box center [368, 274] width 201 height 5858
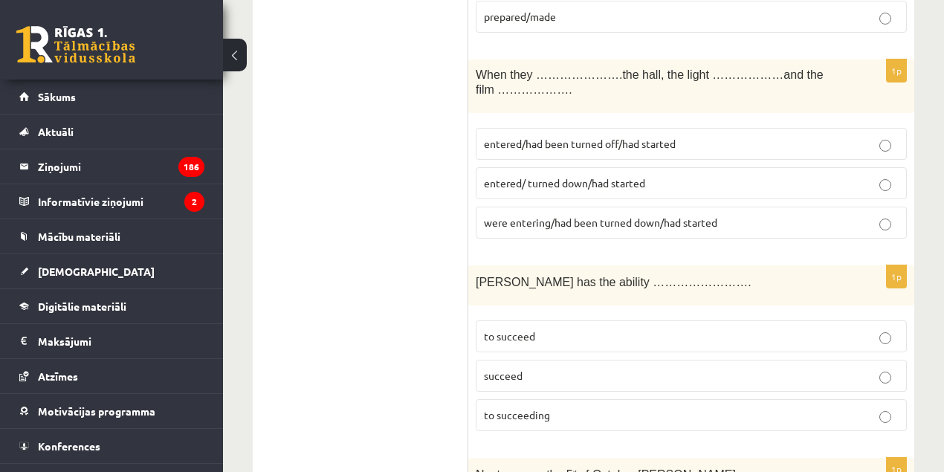
scroll to position [3065, 0]
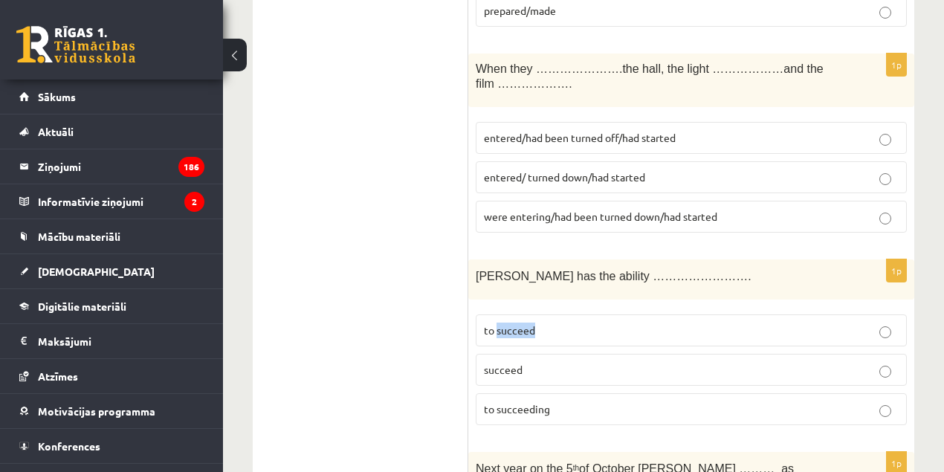
drag, startPoint x: 541, startPoint y: 240, endPoint x: 497, endPoint y: 239, distance: 43.9
click at [497, 323] on p "to succeed" at bounding box center [691, 331] width 415 height 16
click at [393, 205] on ul "Tests Izvērtējums!" at bounding box center [368, 131] width 201 height 5858
click at [552, 402] on p "to succeeding" at bounding box center [691, 410] width 415 height 16
click at [570, 300] on div "**********" at bounding box center [584, 131] width 662 height 5888
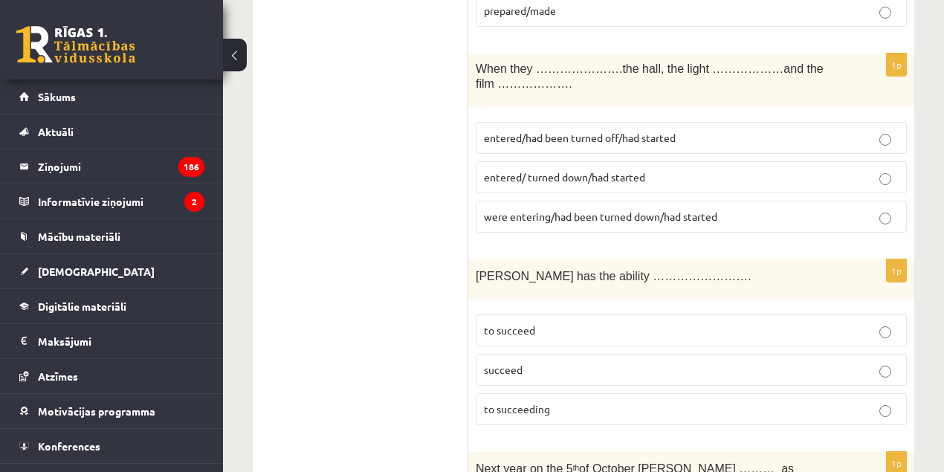
click at [459, 178] on ul "Tests Izvērtējums!" at bounding box center [368, 131] width 201 height 5858
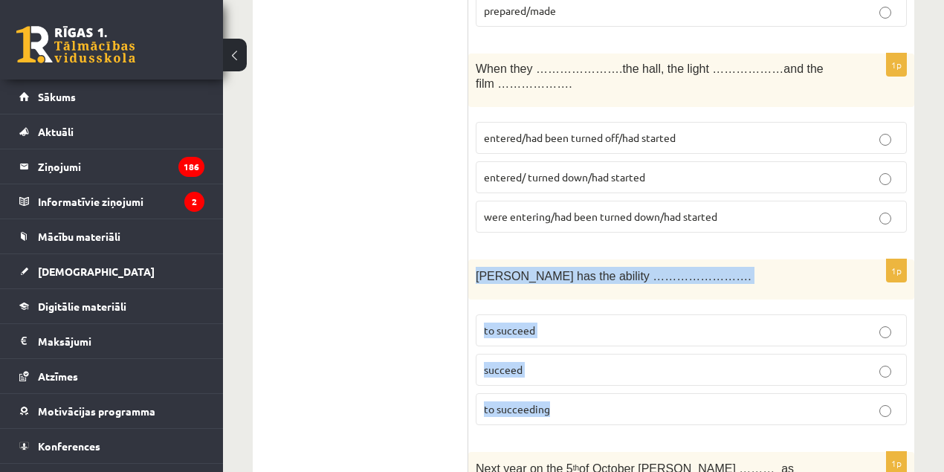
drag, startPoint x: 474, startPoint y: 181, endPoint x: 599, endPoint y: 323, distance: 188.7
click at [599, 323] on div "1p Tara has the ability ……………………. to succeed succeed to succeeding" at bounding box center [691, 349] width 446 height 178
click at [576, 315] on label "to succeed" at bounding box center [691, 331] width 431 height 32
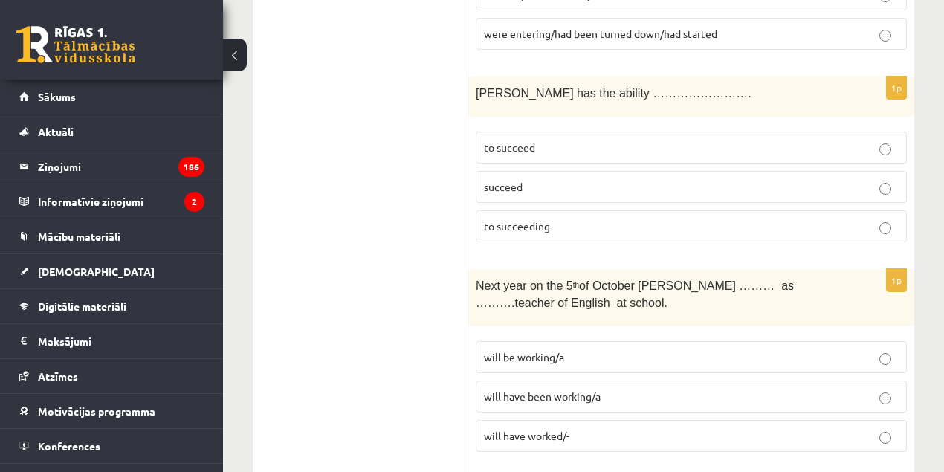
scroll to position [3254, 0]
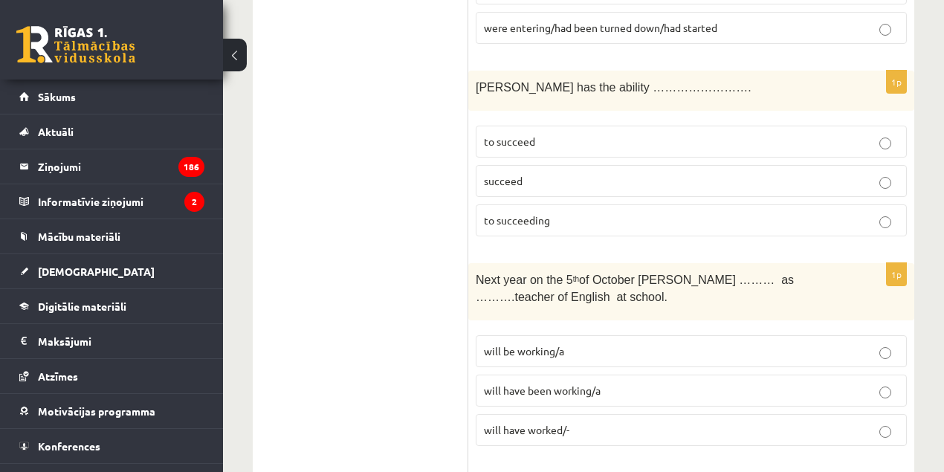
click at [574, 414] on label "will have worked/-" at bounding box center [691, 430] width 431 height 32
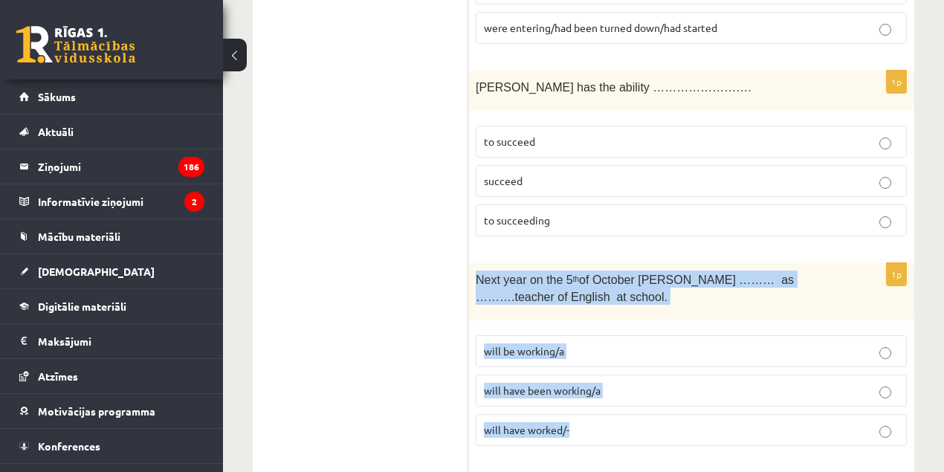
drag, startPoint x: 613, startPoint y: 342, endPoint x: 471, endPoint y: 185, distance: 211.6
click at [471, 263] on div "1p Next year on the 5 th of October Ann ……… as ……….teacher of English at school…" at bounding box center [691, 360] width 446 height 195
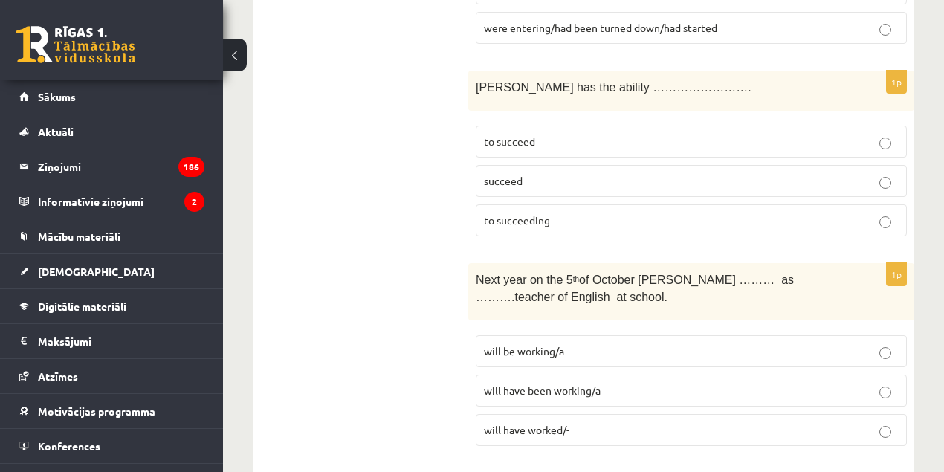
click at [537, 344] on span "will be working/a" at bounding box center [524, 350] width 80 height 13
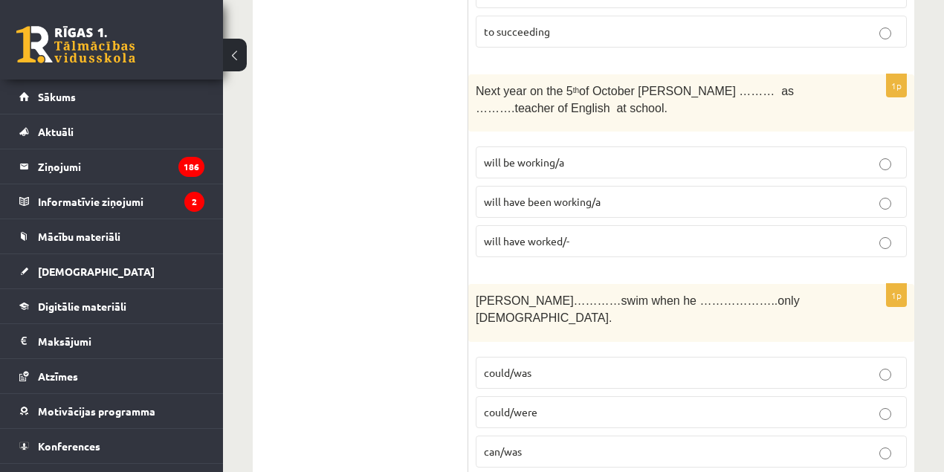
scroll to position [3450, 0]
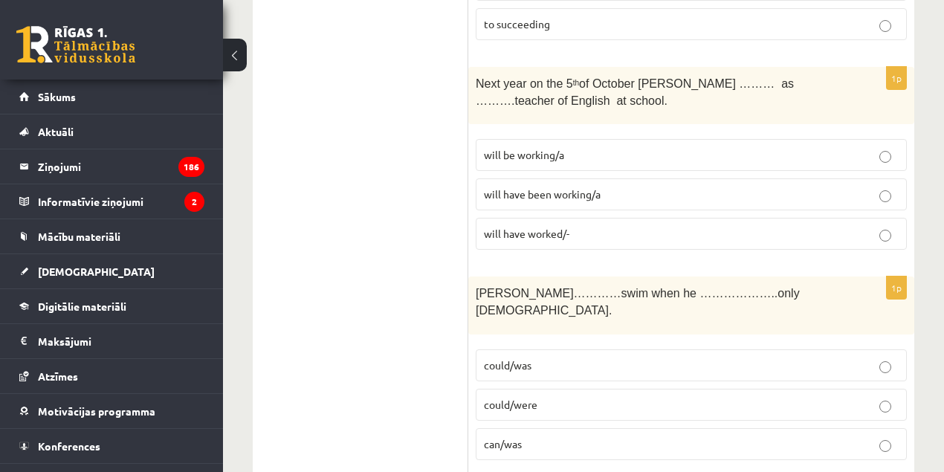
click at [524, 358] on span "could/was" at bounding box center [508, 364] width 48 height 13
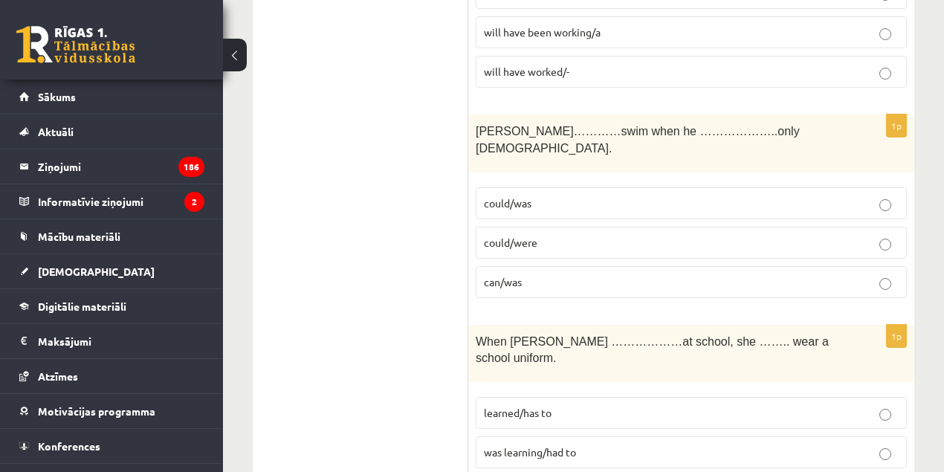
scroll to position [3685, 0]
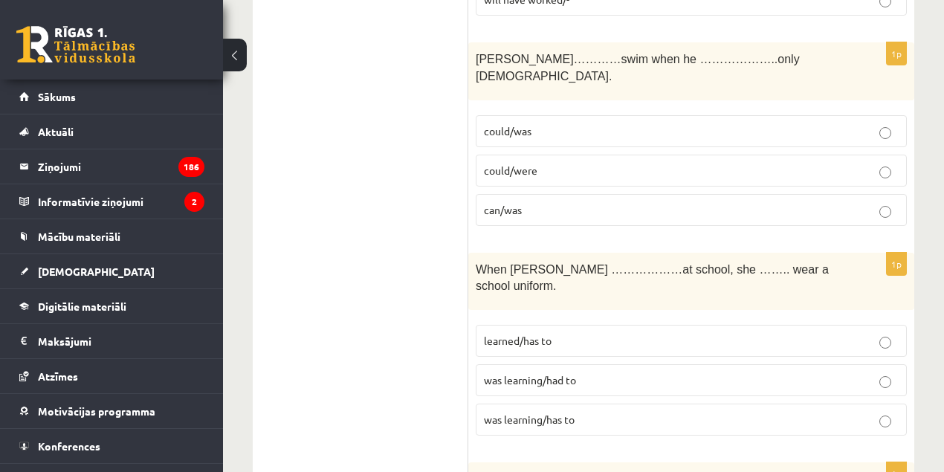
click at [550, 364] on label "was learning/had to" at bounding box center [691, 380] width 431 height 32
click at [570, 333] on p "learned/has to" at bounding box center [691, 341] width 415 height 16
click at [552, 373] on span "was learning/had to" at bounding box center [530, 379] width 92 height 13
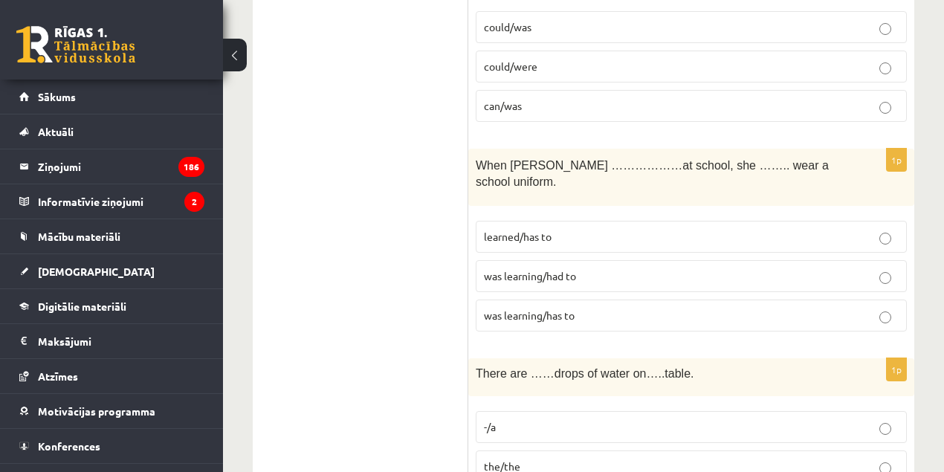
scroll to position [3795, 0]
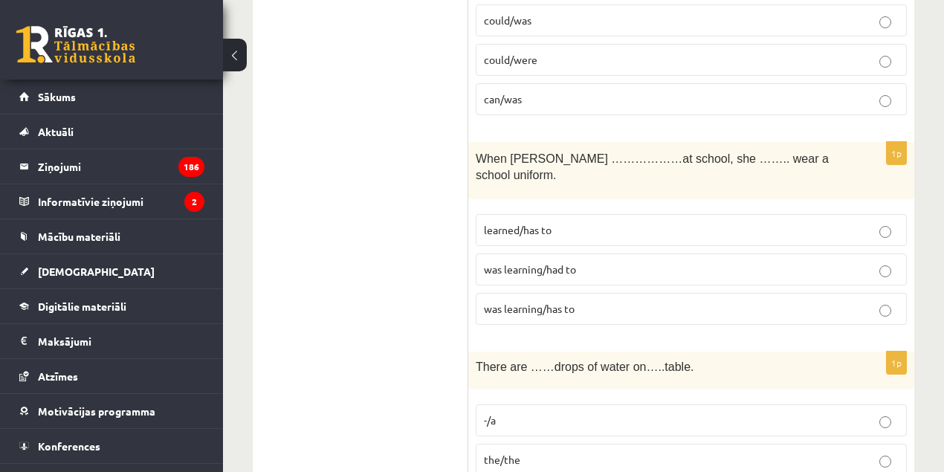
click at [503, 452] on p "the/the" at bounding box center [691, 460] width 415 height 16
click at [506, 405] on label "-/a" at bounding box center [691, 421] width 431 height 32
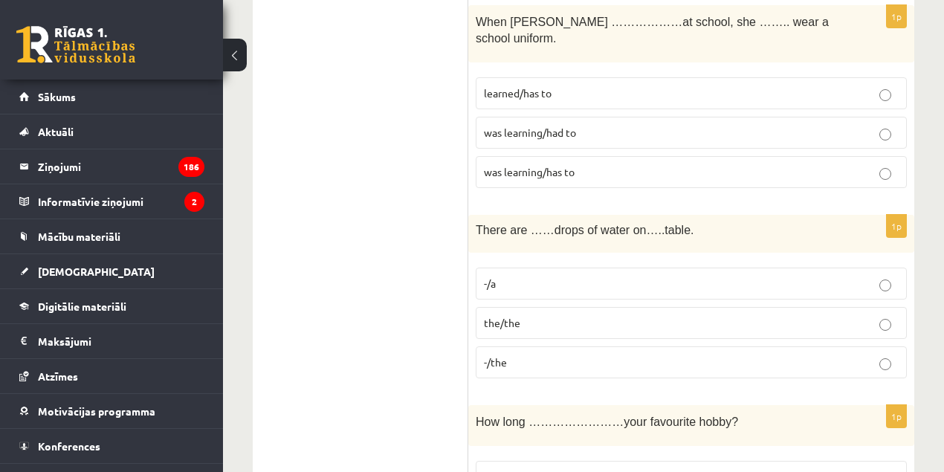
scroll to position [3945, 0]
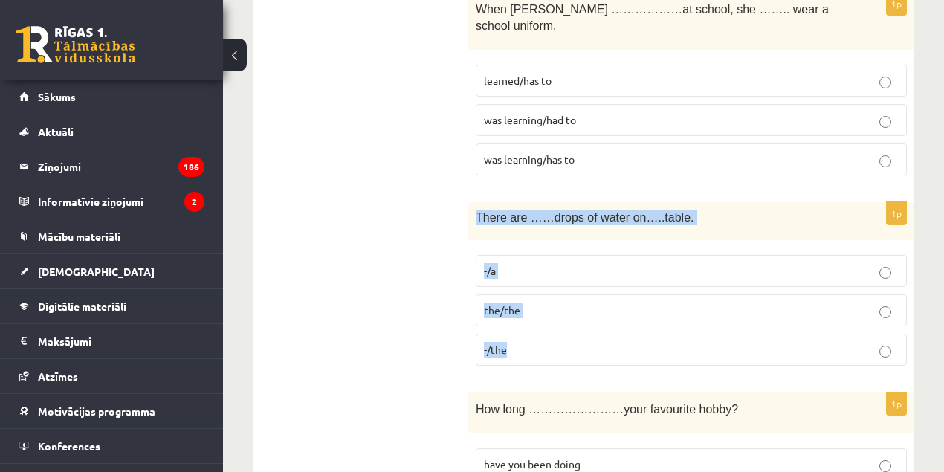
drag, startPoint x: 546, startPoint y: 220, endPoint x: 476, endPoint y: 86, distance: 151.0
click at [476, 202] on div "1p There are ……drops of water on…..table. -/a the/the -/the" at bounding box center [691, 289] width 446 height 175
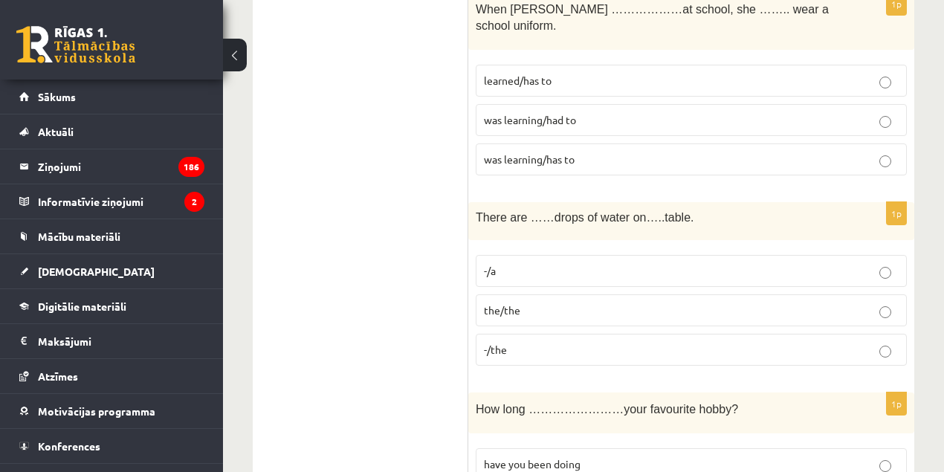
click at [513, 303] on p "the/the" at bounding box center [691, 311] width 415 height 16
click at [529, 263] on p "-/a" at bounding box center [691, 271] width 415 height 16
click at [530, 342] on p "-/the" at bounding box center [691, 350] width 415 height 16
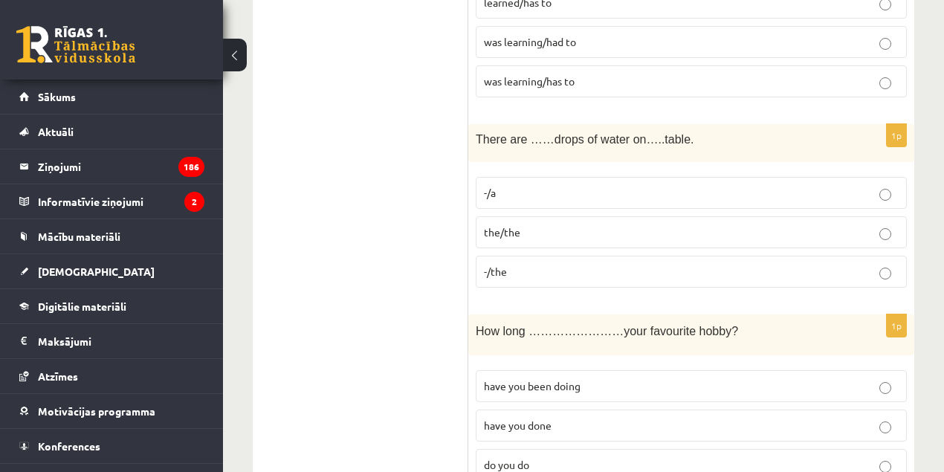
scroll to position [4042, 0]
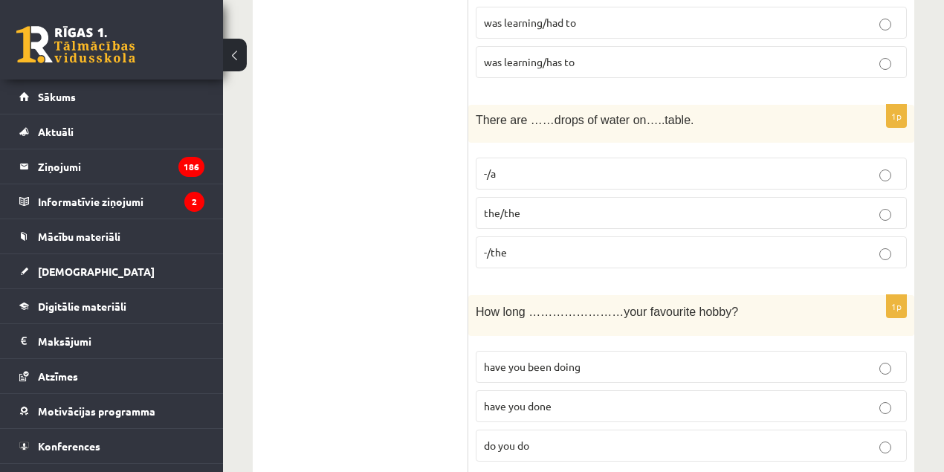
click at [544, 399] on p "have you done" at bounding box center [691, 407] width 415 height 16
click at [541, 430] on label "do you do" at bounding box center [691, 446] width 431 height 32
click at [544, 438] on p "do you do" at bounding box center [691, 446] width 415 height 16
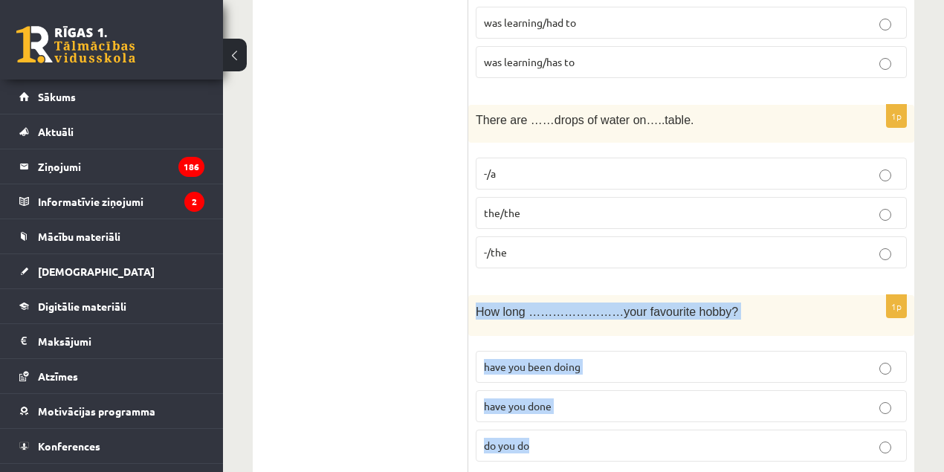
drag, startPoint x: 568, startPoint y: 312, endPoint x: 477, endPoint y: 181, distance: 159.9
click at [477, 295] on div "1p How long ……………………your favourite hobby? have you been doing have you done do …" at bounding box center [691, 384] width 446 height 178
click at [510, 360] on span "have you been doing" at bounding box center [532, 366] width 97 height 13
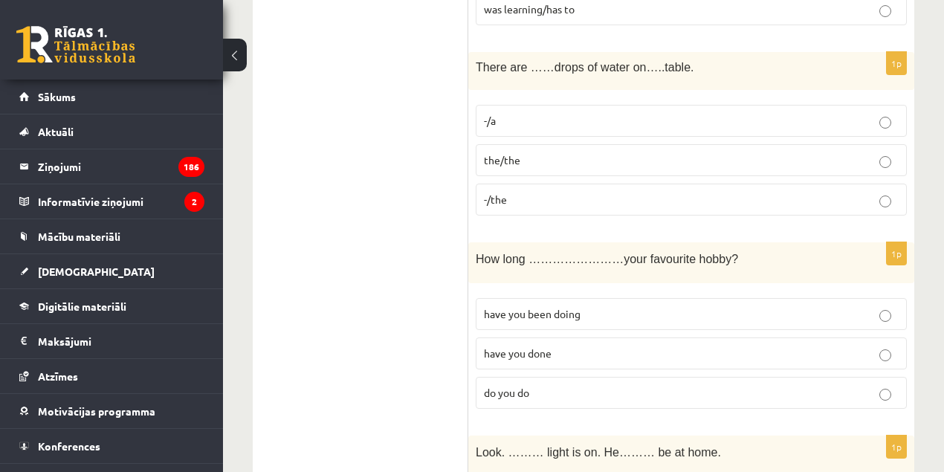
scroll to position [4192, 0]
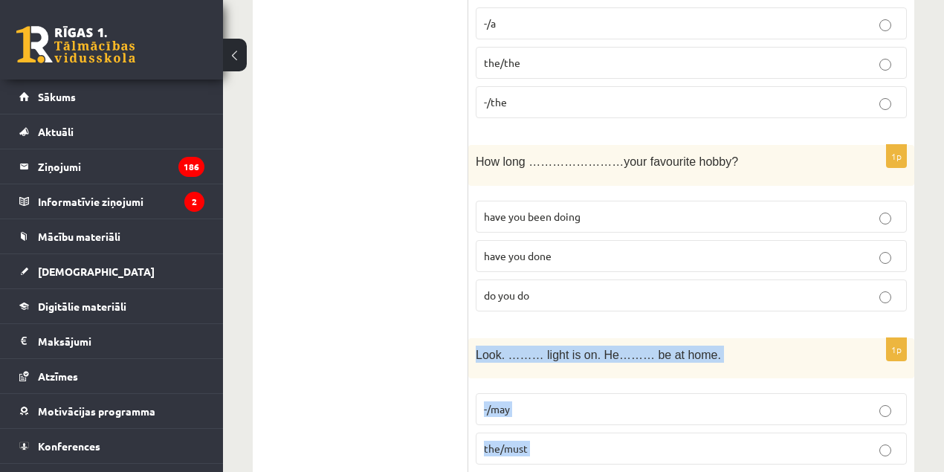
drag, startPoint x: 548, startPoint y: 359, endPoint x: 476, endPoint y: 218, distance: 158.6
click at [476, 338] on div "1p Look. ……… light is on. He……… be at home. -/may the/must the/ could" at bounding box center [691, 427] width 446 height 178
click at [549, 441] on p "the/must" at bounding box center [691, 449] width 415 height 16
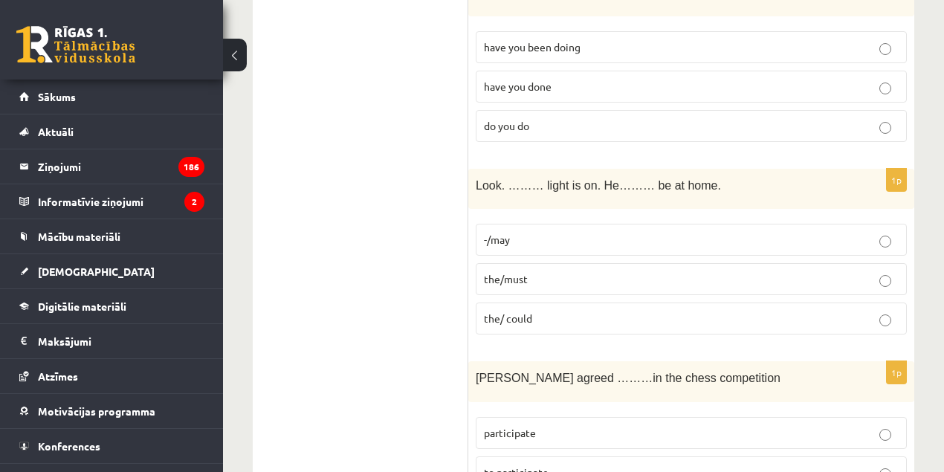
scroll to position [4368, 0]
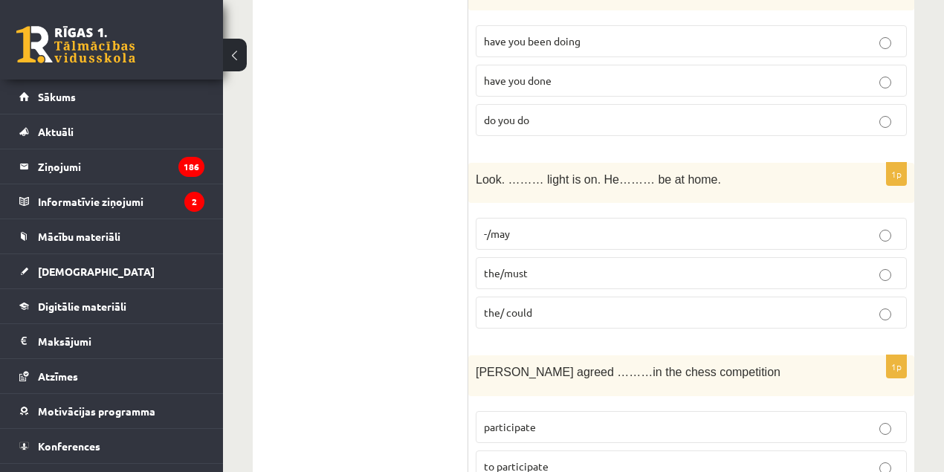
click at [506, 420] on span "participate" at bounding box center [510, 426] width 52 height 13
click at [541, 459] on p "to participate" at bounding box center [691, 467] width 415 height 16
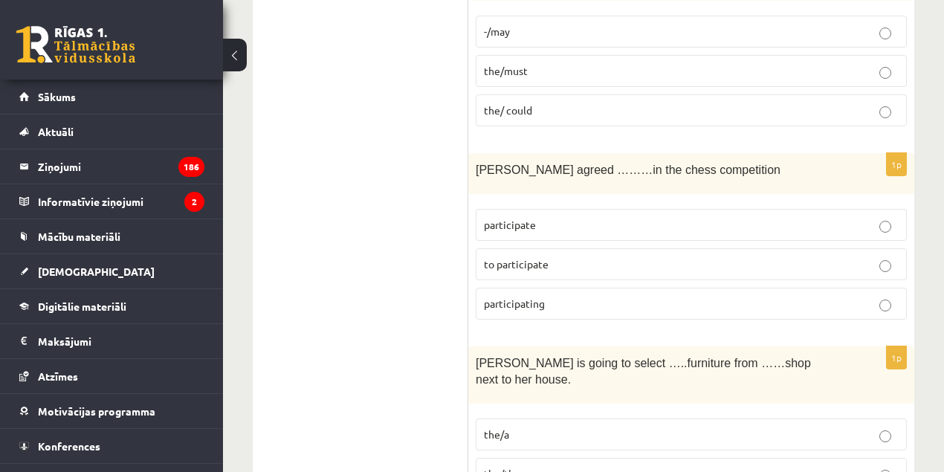
scroll to position [4590, 0]
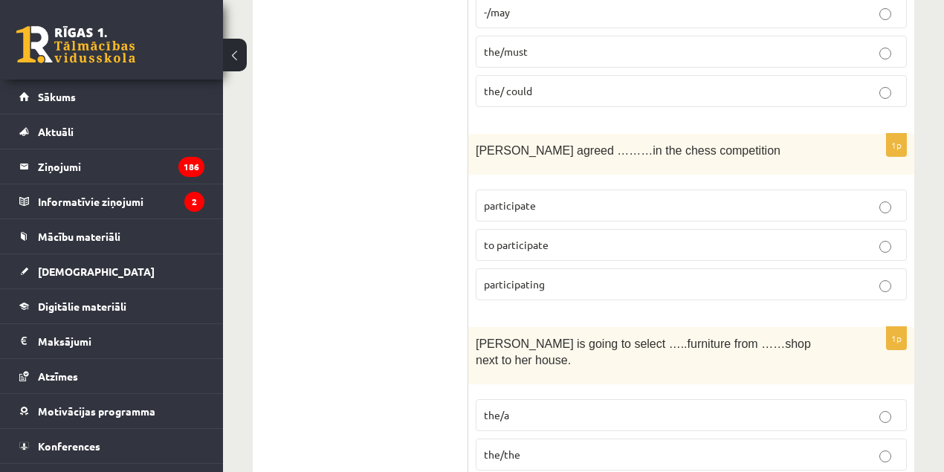
click at [612, 399] on label "the/a" at bounding box center [691, 415] width 431 height 32
click at [546, 447] on p "the/the" at bounding box center [691, 455] width 415 height 16
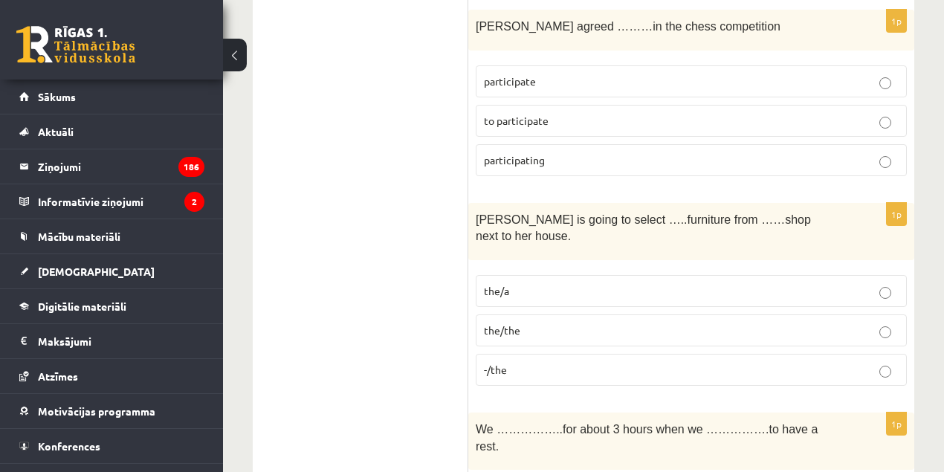
scroll to position [4740, 0]
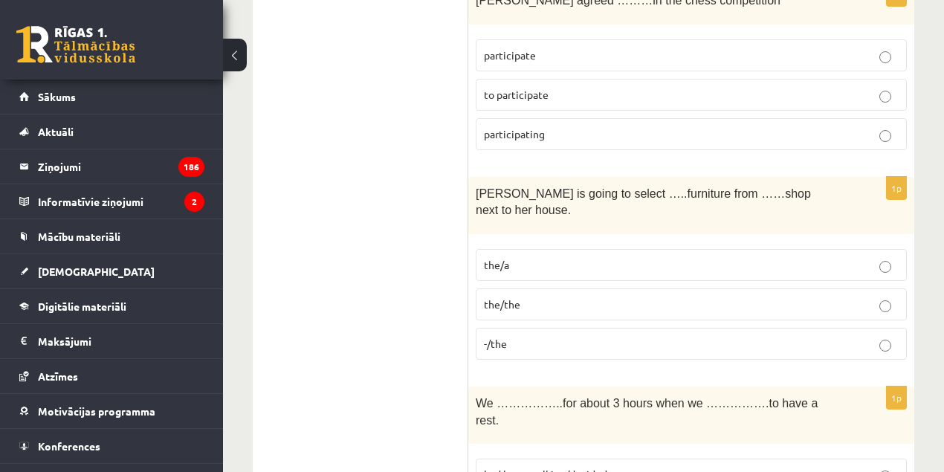
click at [568, 467] on p "had been walking/decided" at bounding box center [691, 475] width 415 height 16
drag, startPoint x: 509, startPoint y: 297, endPoint x: 531, endPoint y: 293, distance: 22.7
click at [531, 468] on span "had been walking/decided" at bounding box center [545, 474] width 123 height 13
click at [602, 397] on span "We ……………..for about 3 hours when we …………….to have a rest." at bounding box center [647, 412] width 342 height 30
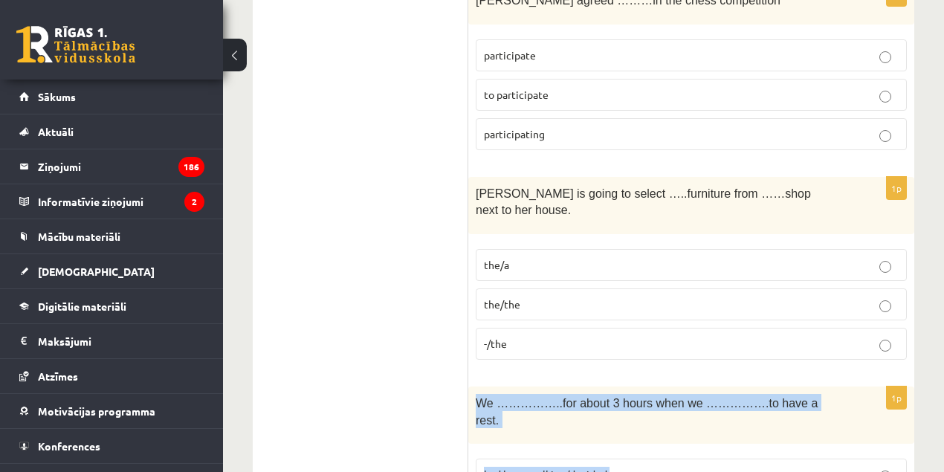
drag, startPoint x: 622, startPoint y: 364, endPoint x: 476, endPoint y: 250, distance: 185.5
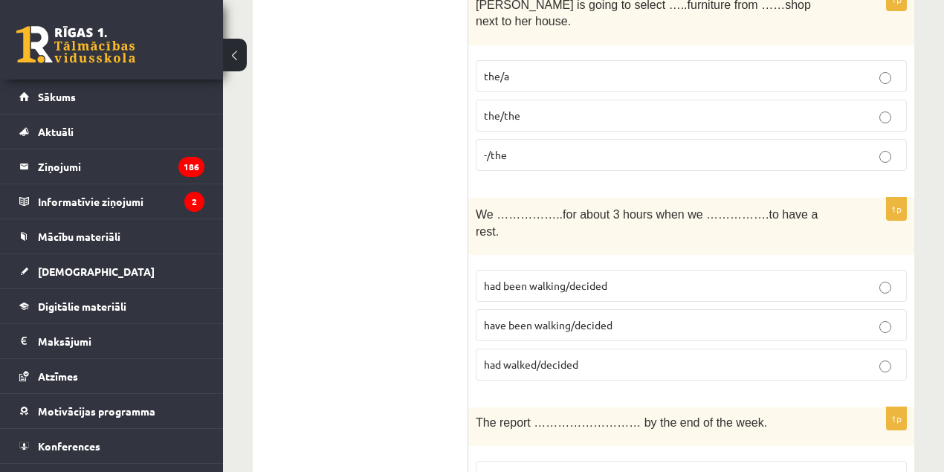
scroll to position [4975, 0]
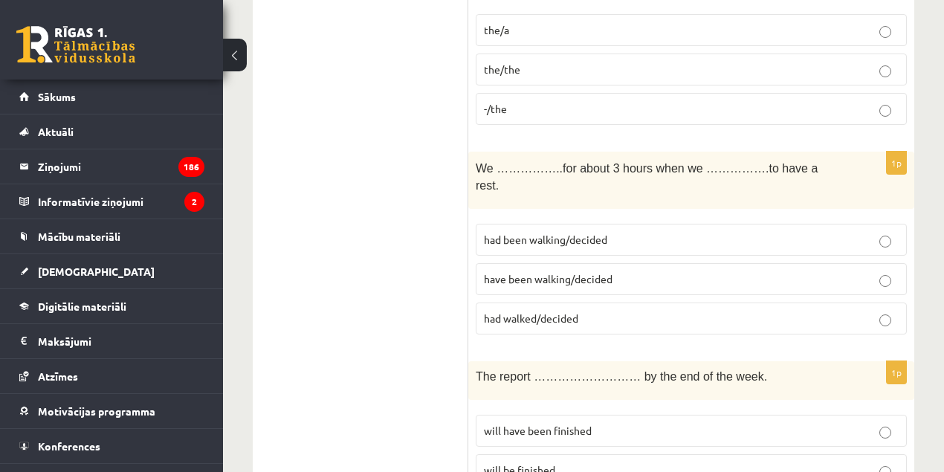
click at [547, 454] on label "will be finished" at bounding box center [691, 470] width 431 height 32
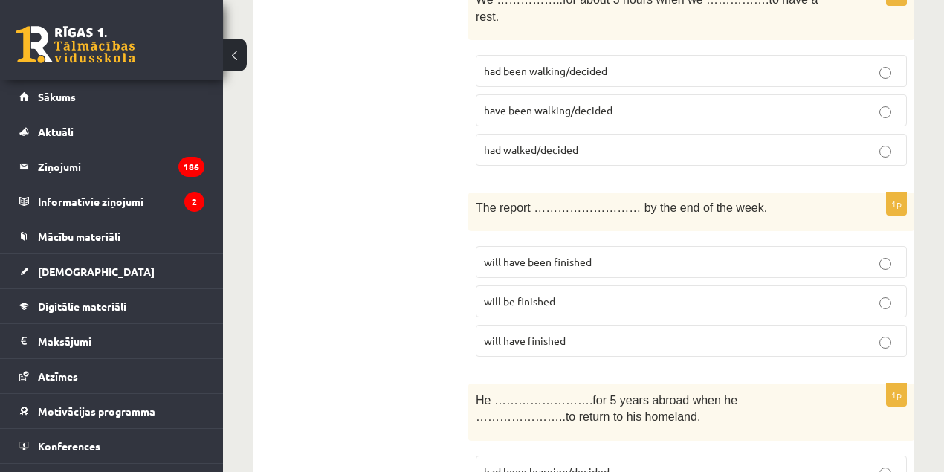
scroll to position [5183, 0]
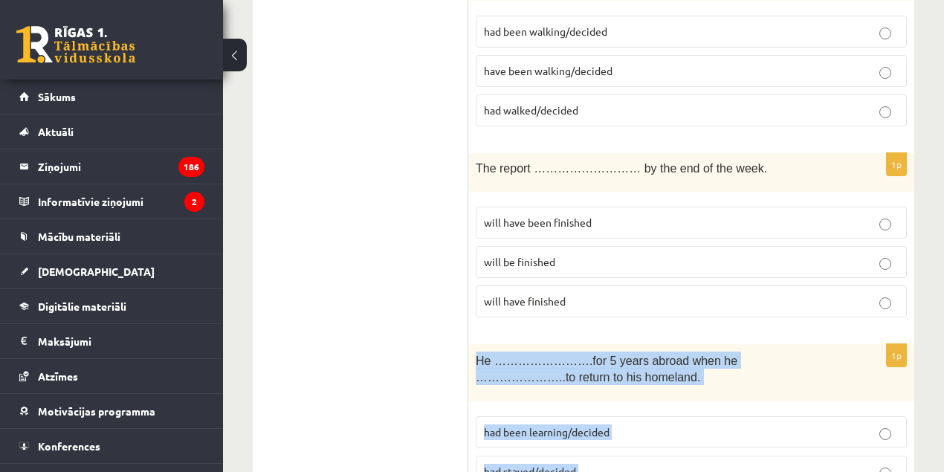
drag, startPoint x: 652, startPoint y: 333, endPoint x: 473, endPoint y: 181, distance: 235.3
click at [473, 344] on div "1p He …………………….for 5 years abroad when he …………………..to return to his homeland. h…" at bounding box center [691, 441] width 446 height 195
click at [492, 352] on p "He …………………….for 5 years abroad when he …………………..to return to his homeland." at bounding box center [654, 368] width 357 height 33
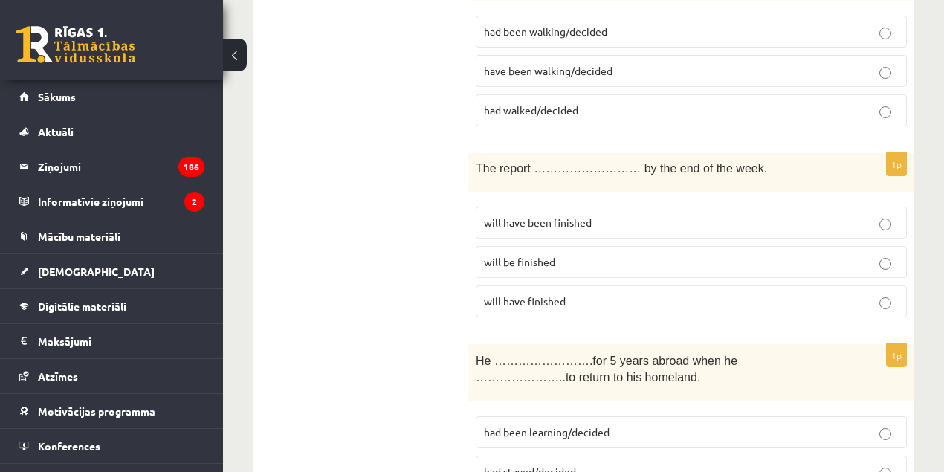
click at [512, 409] on fieldset "had been learning/decided had stayed/decided had stayed/had decided" at bounding box center [691, 470] width 431 height 123
click at [518, 416] on label "had been learning/decided" at bounding box center [691, 432] width 431 height 32
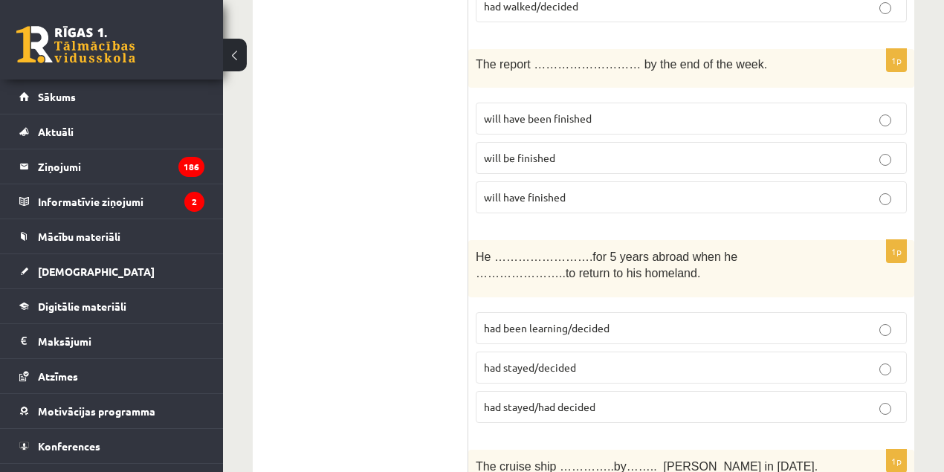
scroll to position [5365, 0]
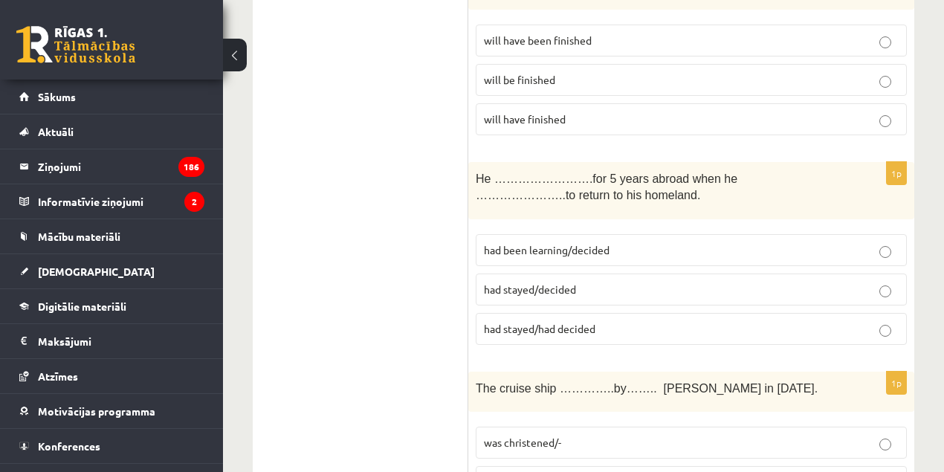
click at [521, 436] on span "was christened/-" at bounding box center [522, 442] width 77 height 13
click at [508, 436] on span "was christened/-" at bounding box center [522, 442] width 77 height 13
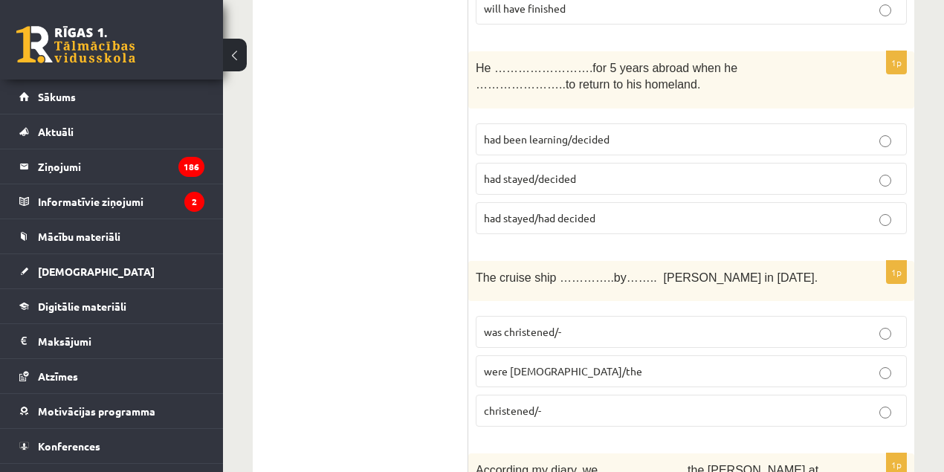
scroll to position [5498, 0]
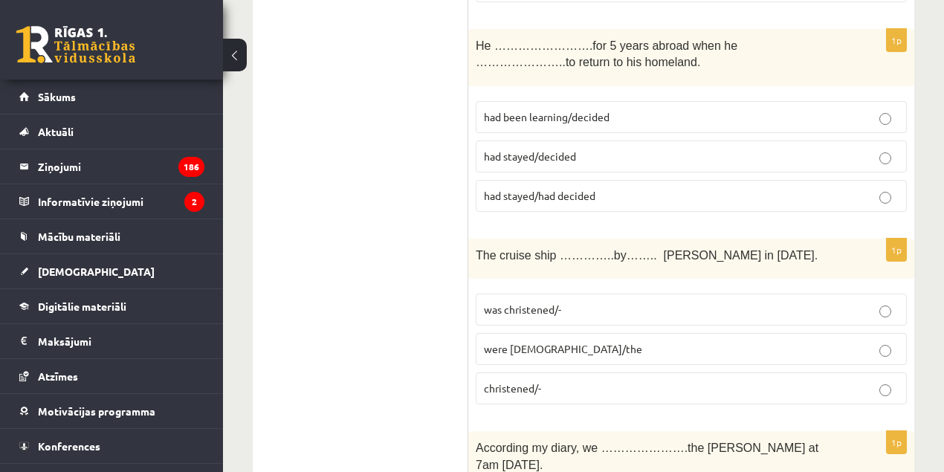
click at [555, 442] on span "According my diary, we ………………….the byers at 7am tomorrow." at bounding box center [647, 457] width 343 height 30
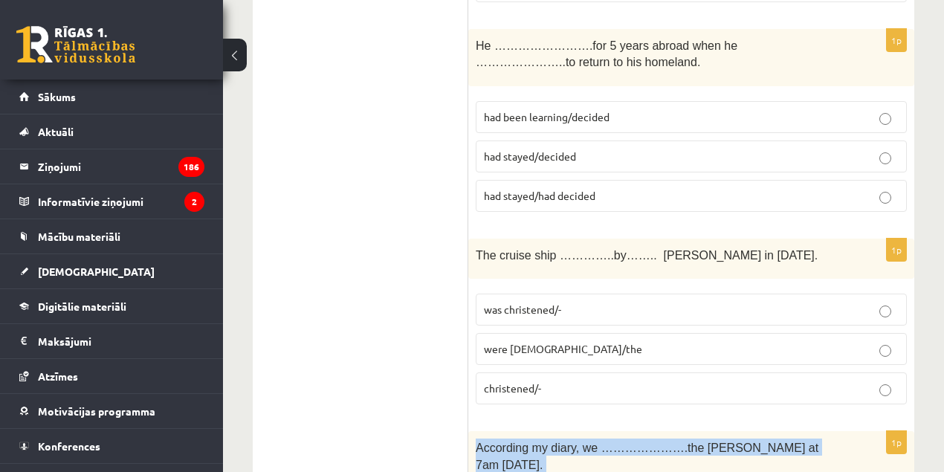
drag, startPoint x: 559, startPoint y: 410, endPoint x: 471, endPoint y: 257, distance: 177.2
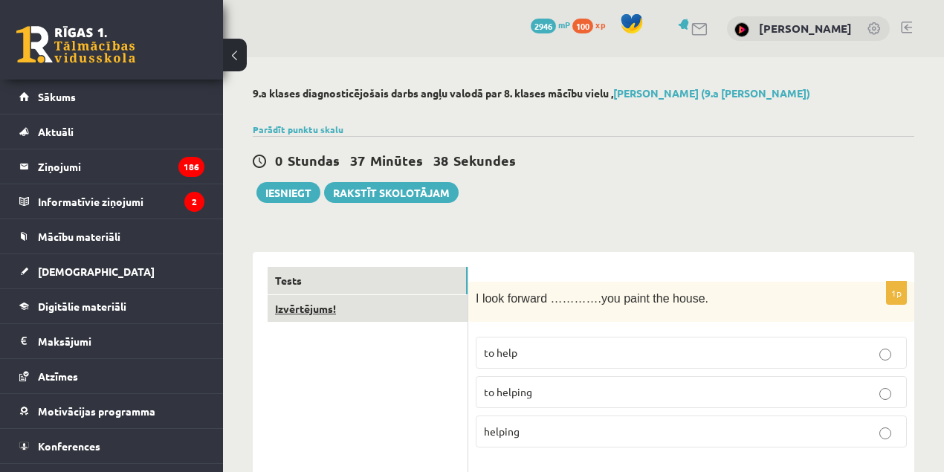
click at [292, 312] on link "Izvērtējums!" at bounding box center [368, 309] width 200 height 28
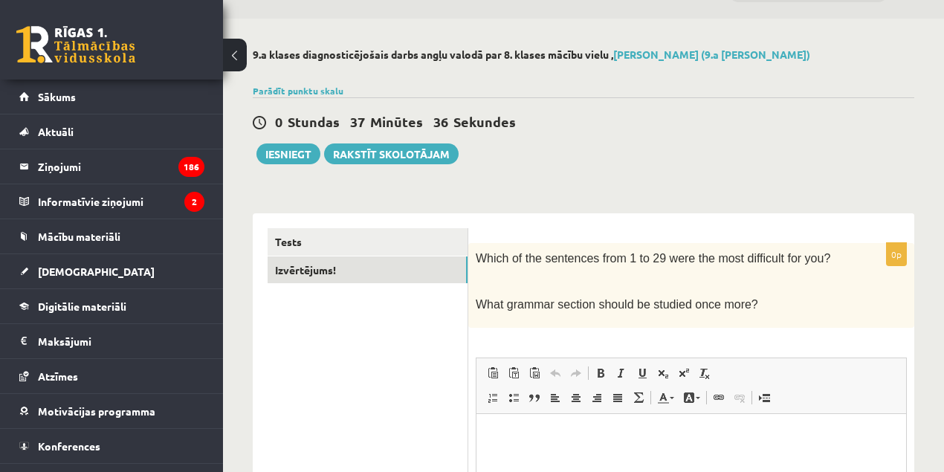
scroll to position [41, 0]
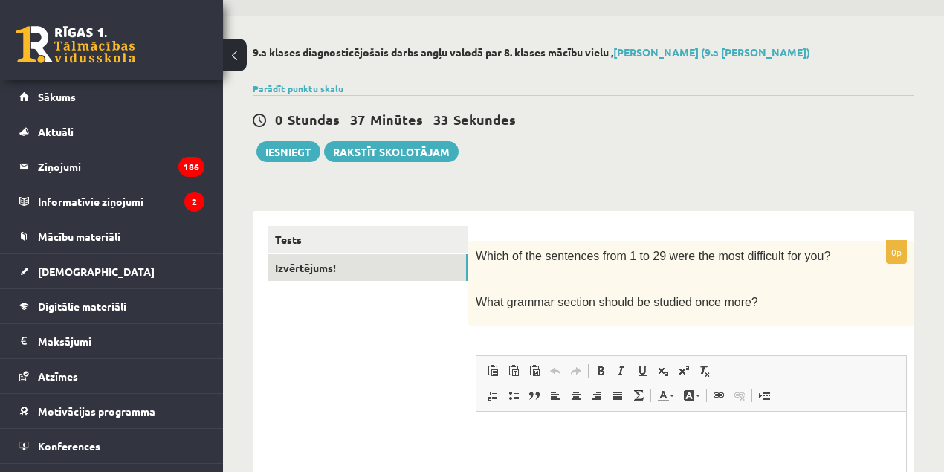
drag, startPoint x: 736, startPoint y: 311, endPoint x: 478, endPoint y: 257, distance: 263.5
click at [478, 257] on div "Which of the sentences from 1 to 29 were the most difficult for you? What gramm…" at bounding box center [691, 283] width 446 height 85
click at [518, 443] on html at bounding box center [692, 433] width 430 height 45
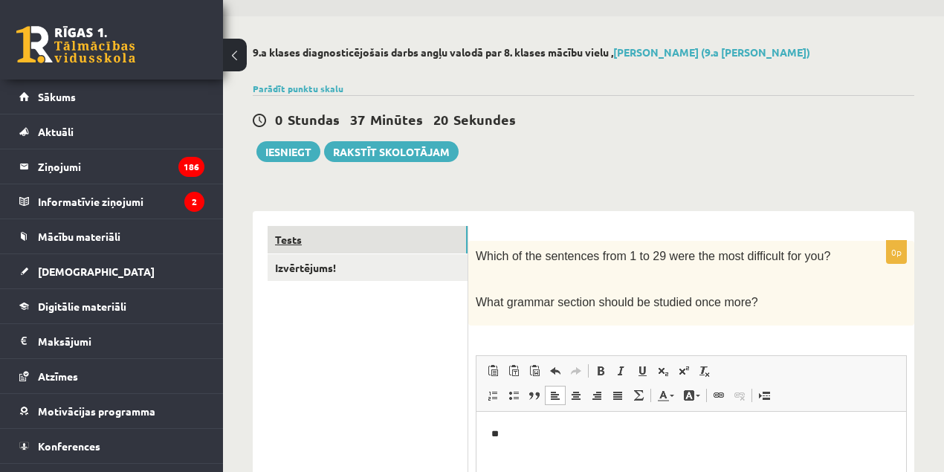
click at [289, 243] on link "Tests" at bounding box center [368, 240] width 200 height 28
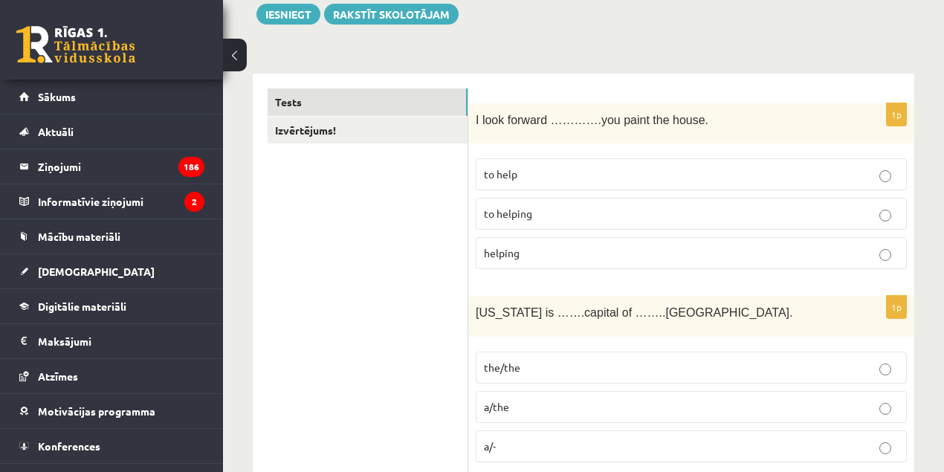
scroll to position [0, 0]
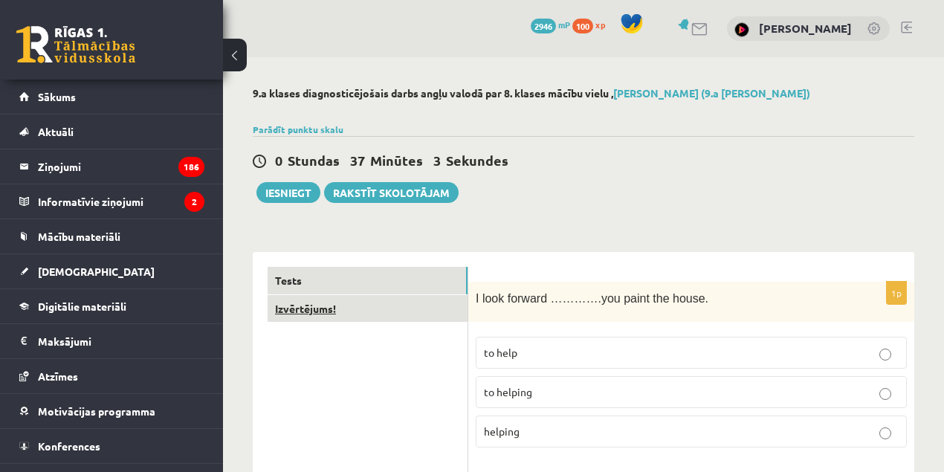
click at [331, 302] on link "Izvērtējums!" at bounding box center [368, 309] width 200 height 28
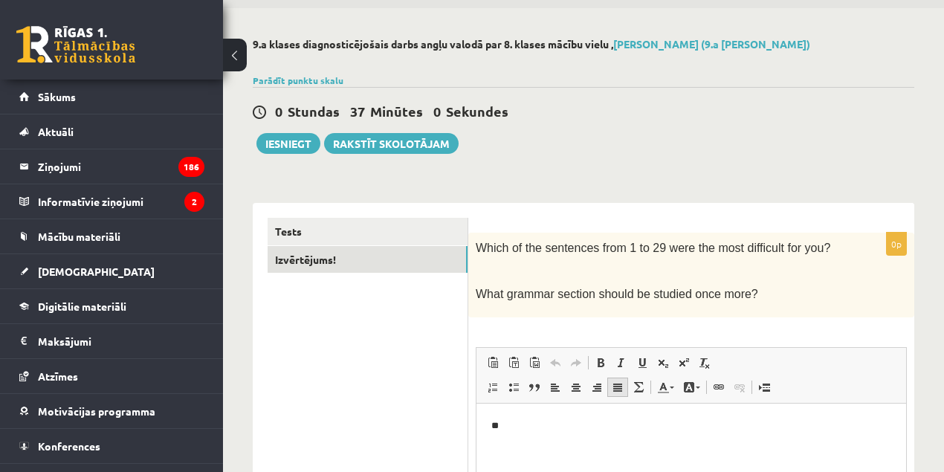
scroll to position [99, 0]
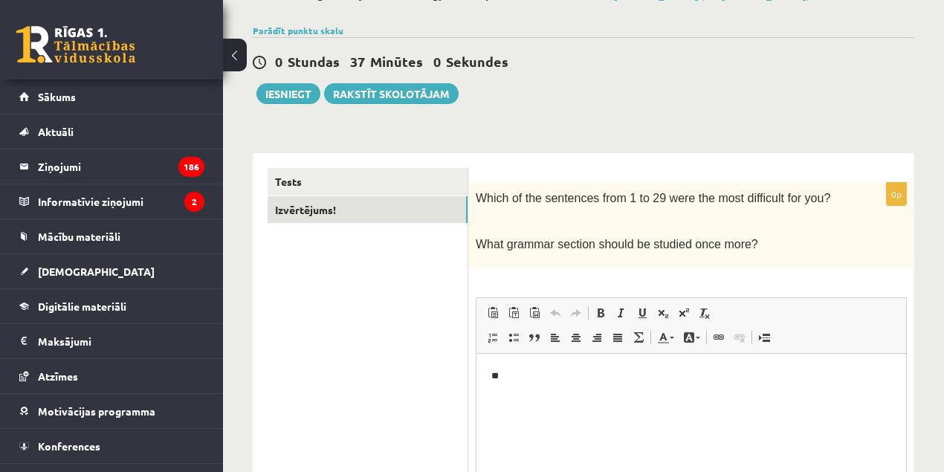
click at [526, 387] on html "**" at bounding box center [692, 375] width 430 height 45
click at [750, 192] on span "Which of the sentences from 1 to 29 were the most difficult for you?" at bounding box center [653, 198] width 355 height 13
click at [647, 387] on html "**********" at bounding box center [692, 375] width 430 height 45
click at [621, 372] on p "**********" at bounding box center [692, 376] width 401 height 16
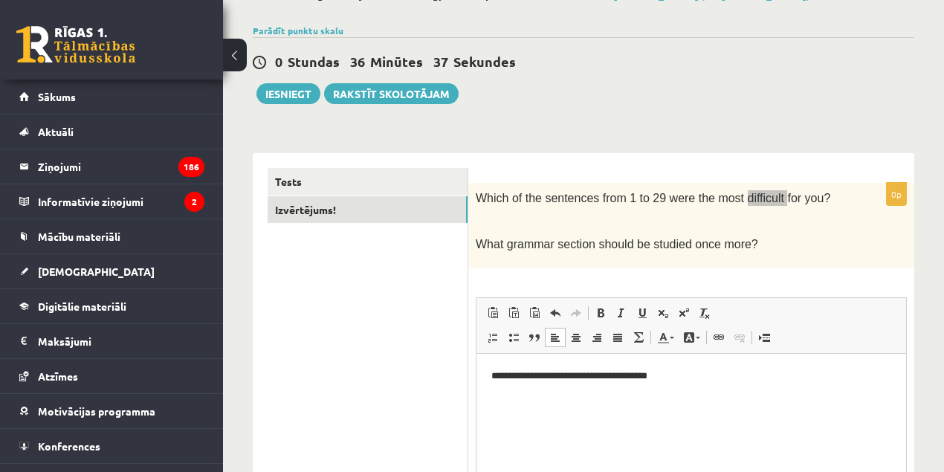
click at [685, 376] on p "**********" at bounding box center [692, 376] width 401 height 16
click at [548, 375] on p "**********" at bounding box center [692, 376] width 401 height 16
click at [544, 376] on p "**********" at bounding box center [692, 376] width 401 height 16
click at [561, 376] on p "**********" at bounding box center [692, 376] width 401 height 16
click at [562, 376] on p "**********" at bounding box center [692, 376] width 401 height 16
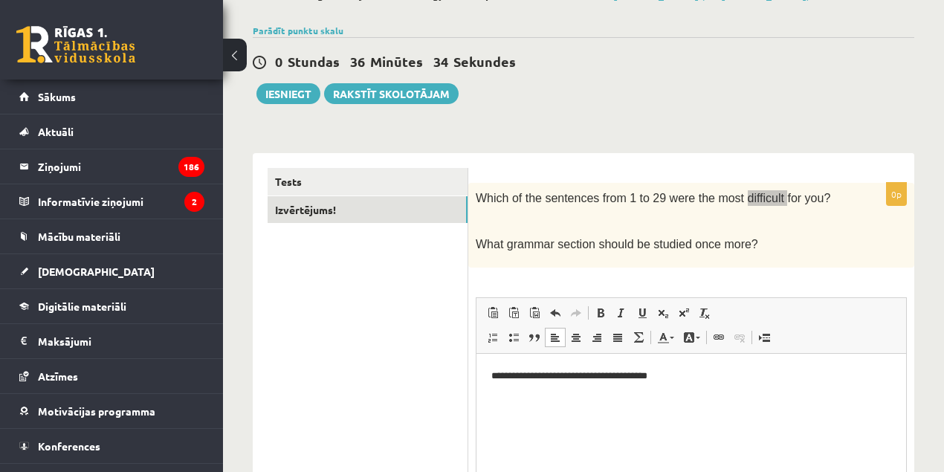
click at [544, 372] on p "**********" at bounding box center [692, 376] width 401 height 16
click at [853, 197] on div "Which of the sentences from 1 to 29 were the most difficult for you? What gramm…" at bounding box center [691, 225] width 446 height 85
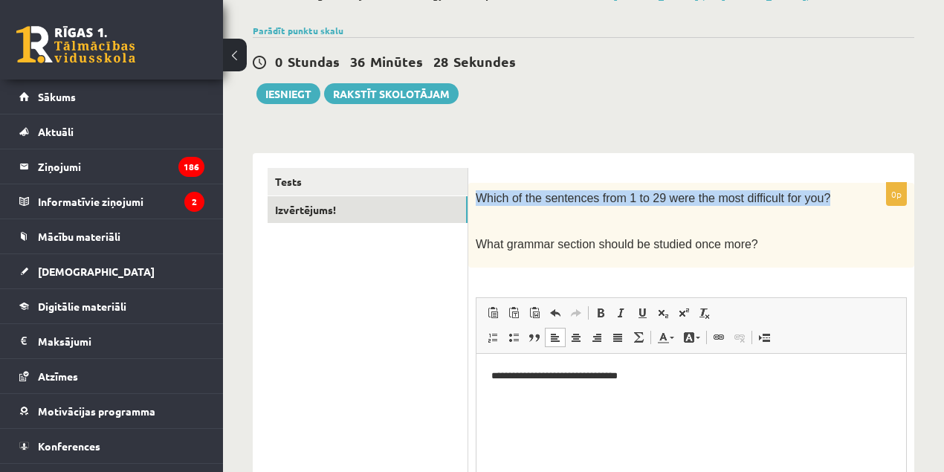
drag, startPoint x: 834, startPoint y: 197, endPoint x: 480, endPoint y: 189, distance: 354.8
click at [480, 189] on div "Which of the sentences from 1 to 29 were the most difficult for you? What gramm…" at bounding box center [691, 225] width 446 height 85
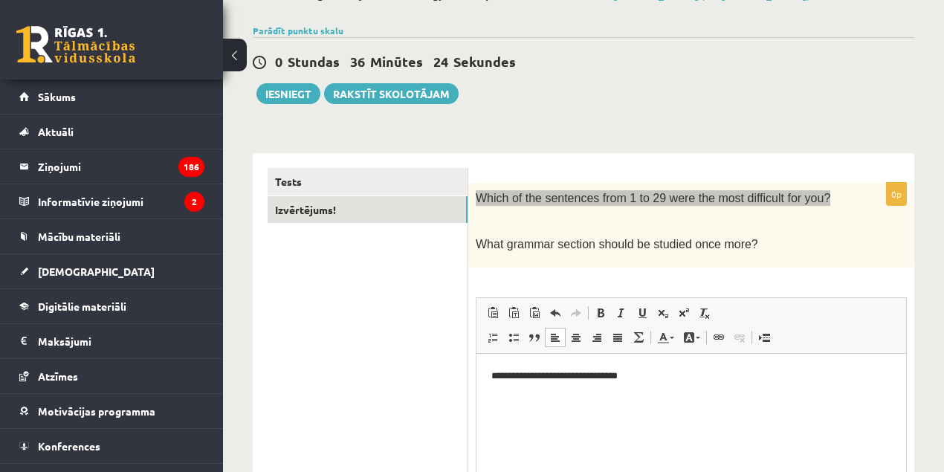
click at [535, 376] on p "**********" at bounding box center [692, 376] width 401 height 16
click at [665, 381] on p "**********" at bounding box center [692, 376] width 401 height 16
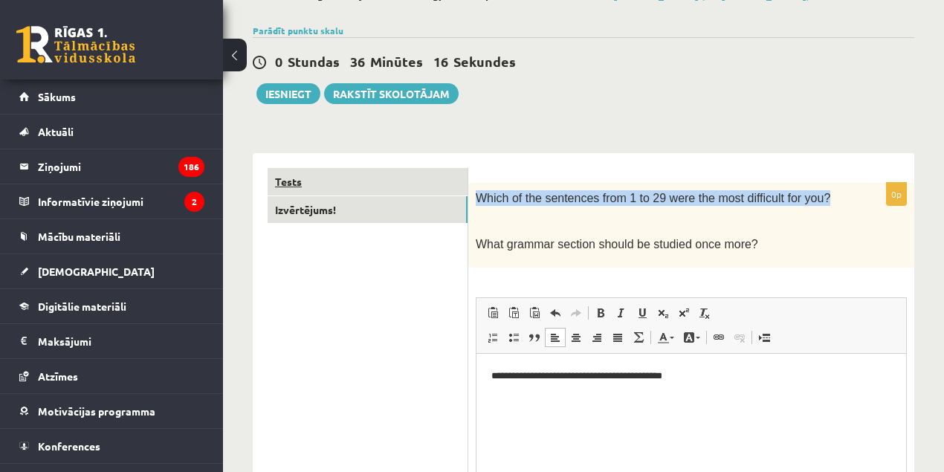
click at [358, 178] on link "Tests" at bounding box center [368, 182] width 200 height 28
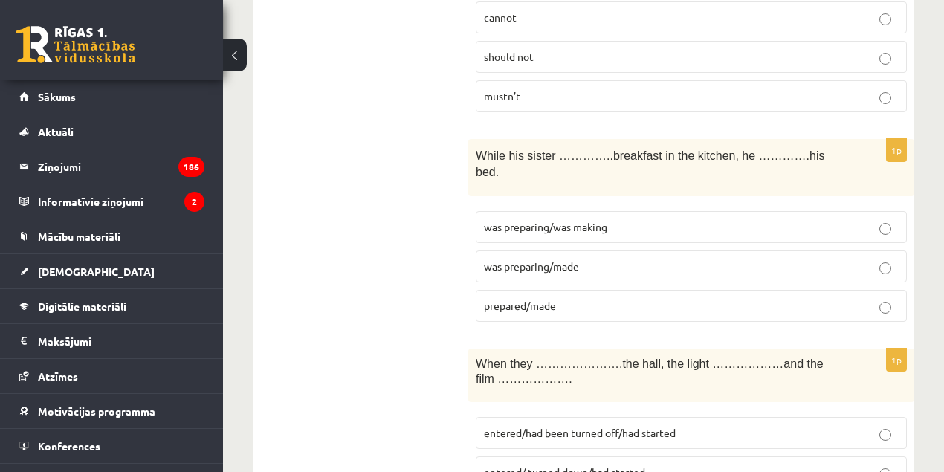
scroll to position [0, 0]
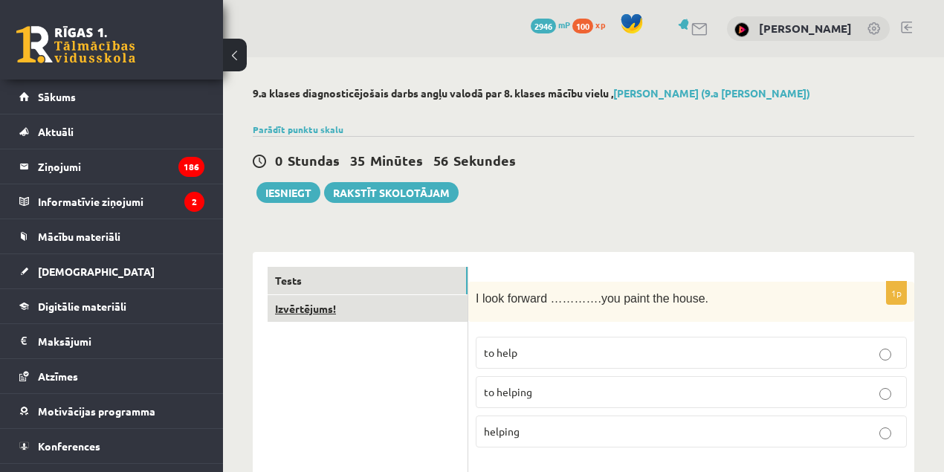
click at [314, 312] on link "Izvērtējums!" at bounding box center [368, 309] width 200 height 28
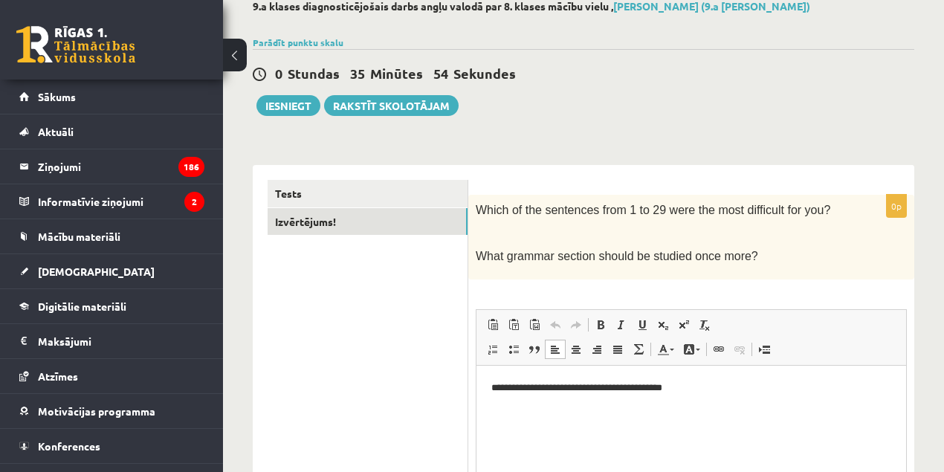
click at [608, 391] on p "**********" at bounding box center [692, 388] width 401 height 16
click at [571, 207] on span "Which of the sentences from 1 to 29 were the most difficult for you?" at bounding box center [653, 210] width 355 height 13
click at [548, 387] on p "**********" at bounding box center [692, 388] width 401 height 16
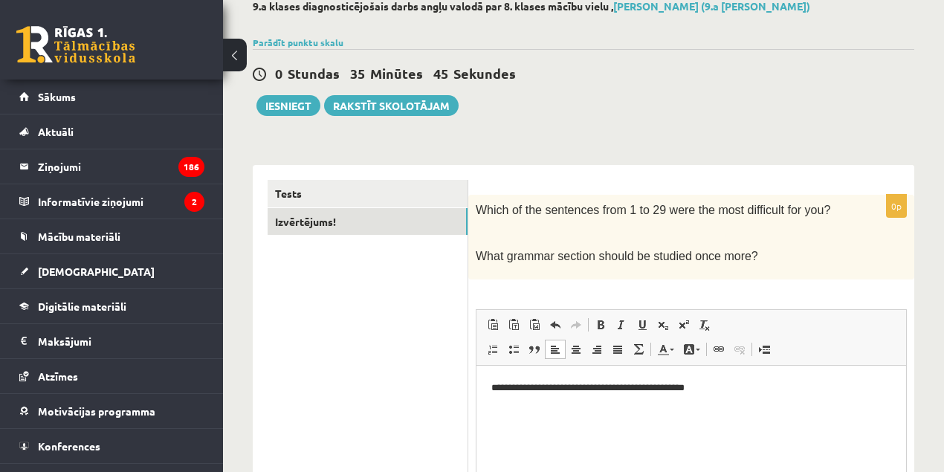
click at [631, 389] on p "**********" at bounding box center [692, 388] width 401 height 16
click at [287, 180] on link "Tests" at bounding box center [368, 194] width 200 height 28
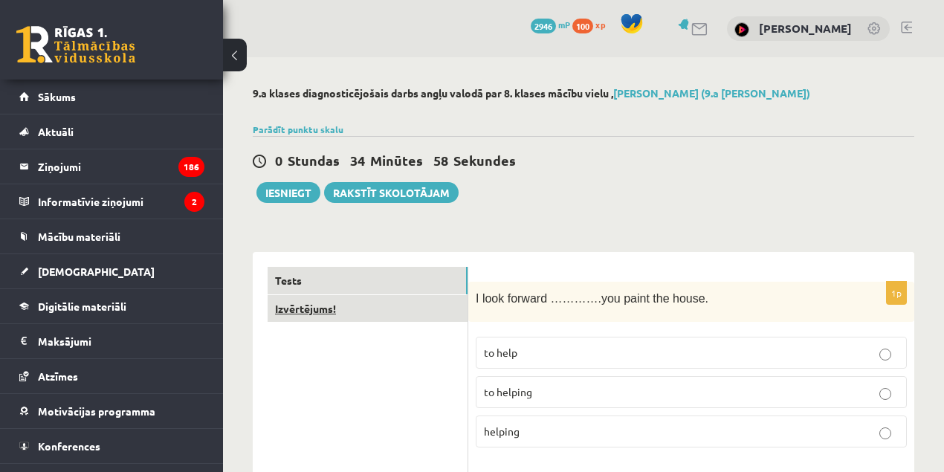
click at [367, 304] on link "Izvērtējums!" at bounding box center [368, 309] width 200 height 28
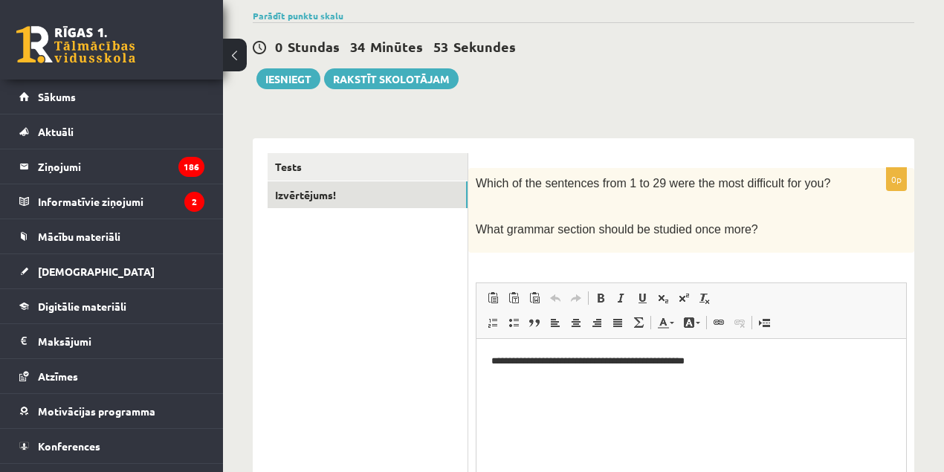
scroll to position [126, 0]
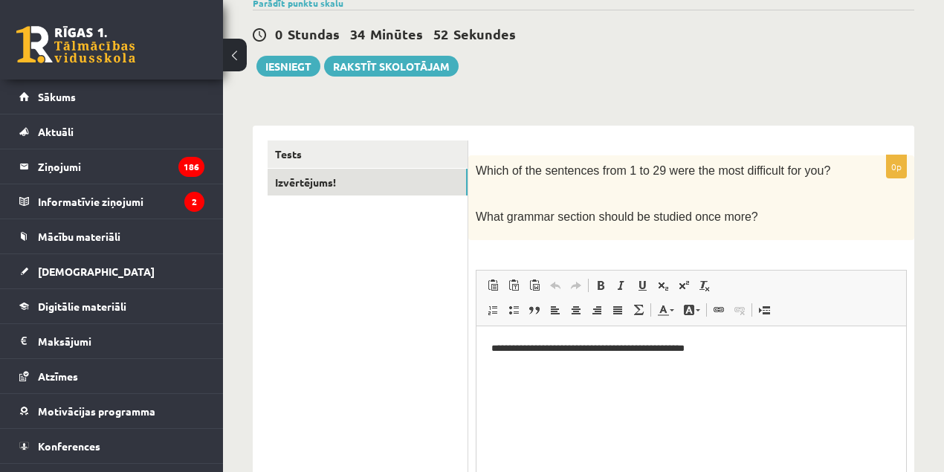
click at [631, 344] on p "**********" at bounding box center [692, 349] width 401 height 16
drag, startPoint x: 645, startPoint y: 355, endPoint x: 506, endPoint y: 347, distance: 138.6
click at [504, 347] on p "**********" at bounding box center [692, 349] width 401 height 16
click at [611, 353] on p "**********" at bounding box center [692, 349] width 401 height 16
click at [652, 347] on p "**********" at bounding box center [692, 349] width 401 height 16
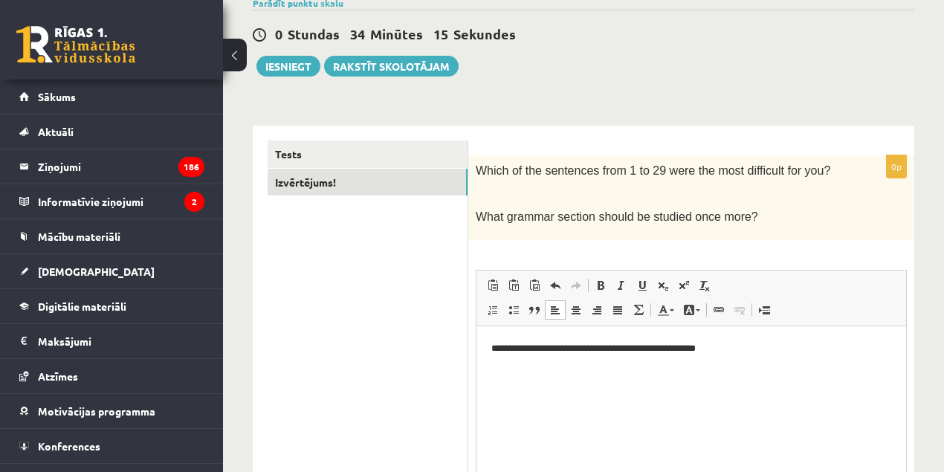
click at [655, 347] on p "**********" at bounding box center [692, 349] width 401 height 16
click at [653, 347] on p "**********" at bounding box center [692, 349] width 401 height 16
click at [602, 347] on p "**********" at bounding box center [692, 349] width 401 height 16
click at [753, 361] on html "**********" at bounding box center [692, 348] width 430 height 45
click at [738, 355] on p "**********" at bounding box center [692, 349] width 401 height 16
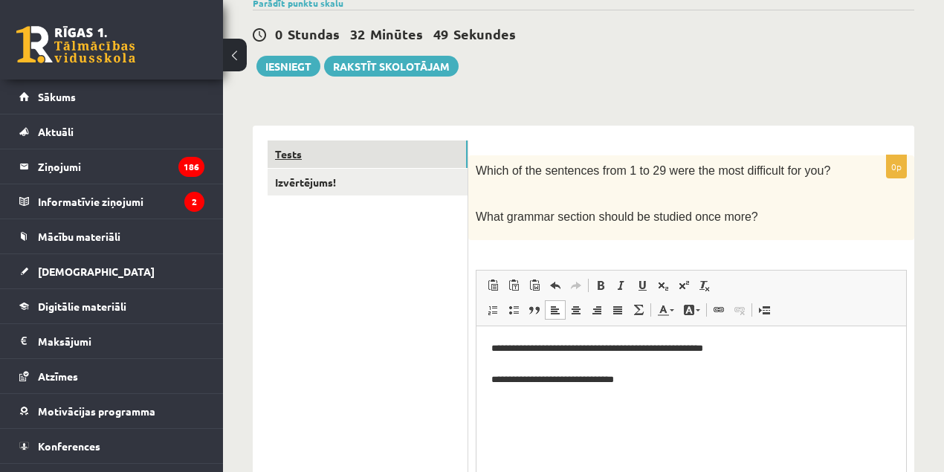
click at [330, 162] on link "Tests" at bounding box center [368, 155] width 200 height 28
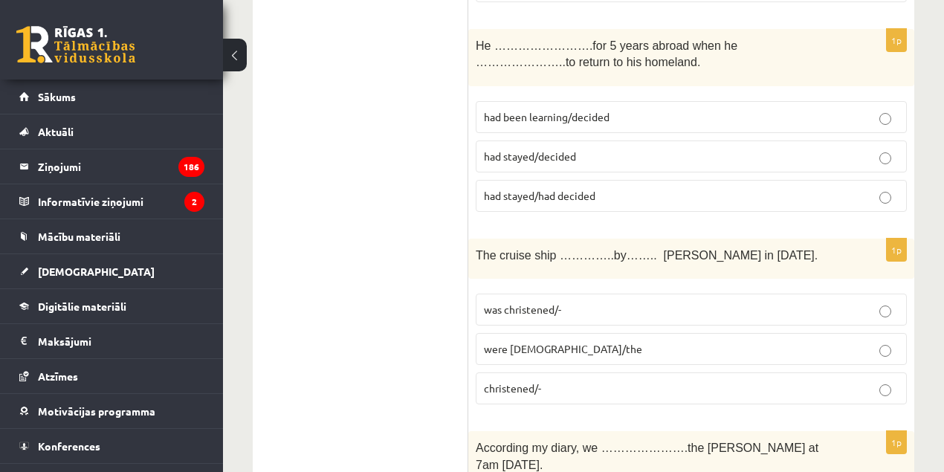
scroll to position [0, 0]
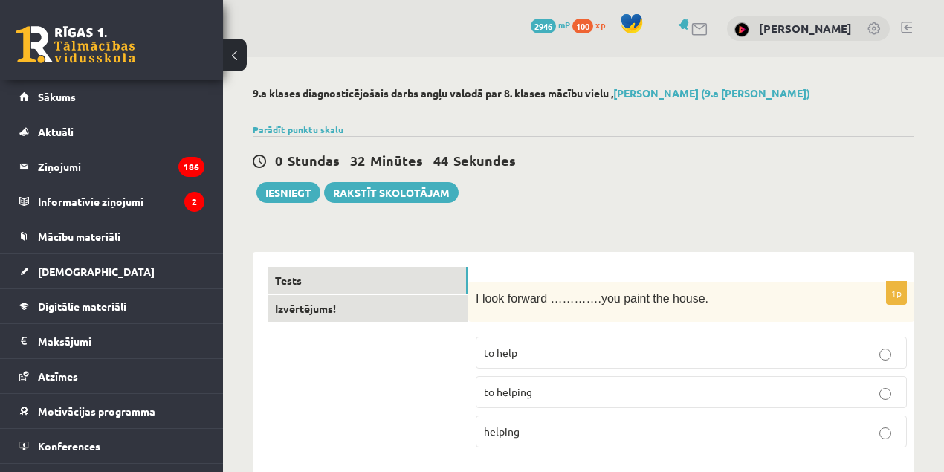
click at [320, 307] on link "Izvērtējums!" at bounding box center [368, 309] width 200 height 28
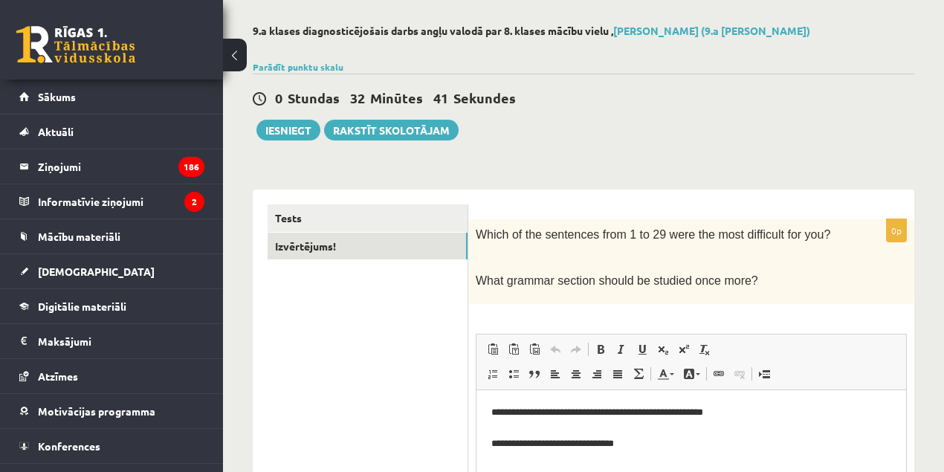
click at [538, 444] on p "**********" at bounding box center [692, 428] width 401 height 46
drag, startPoint x: 634, startPoint y: 441, endPoint x: 492, endPoint y: 442, distance: 142.0
click at [492, 442] on p "**********" at bounding box center [692, 428] width 401 height 46
click at [301, 219] on link "Tests" at bounding box center [368, 218] width 200 height 28
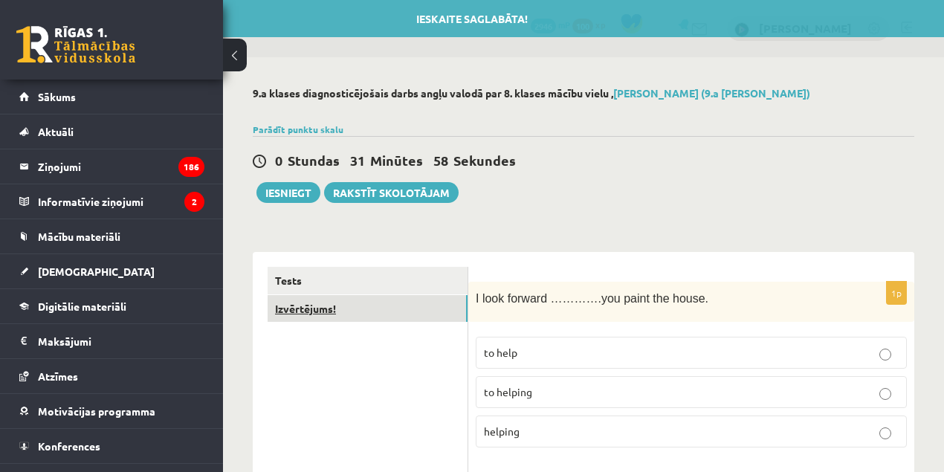
click at [339, 310] on link "Izvērtējums!" at bounding box center [368, 309] width 200 height 28
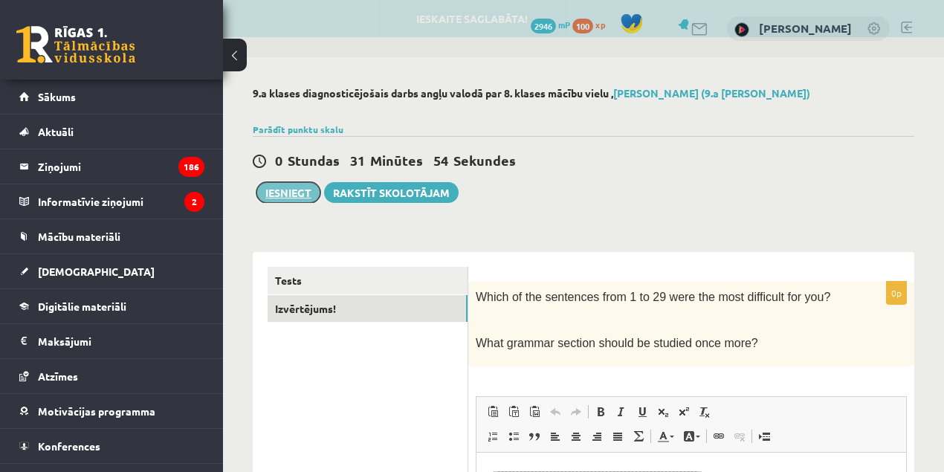
click at [284, 196] on button "Iesniegt" at bounding box center [289, 192] width 64 height 21
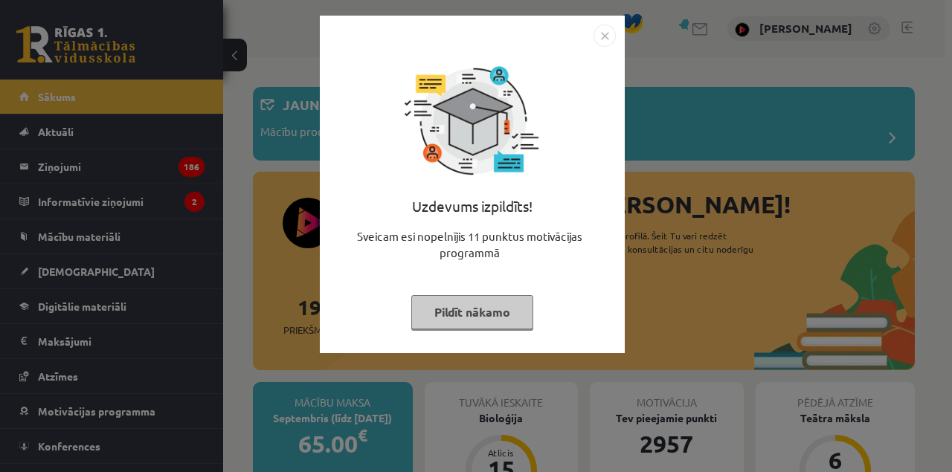
click at [457, 307] on button "Pildīt nākamo" at bounding box center [472, 312] width 122 height 34
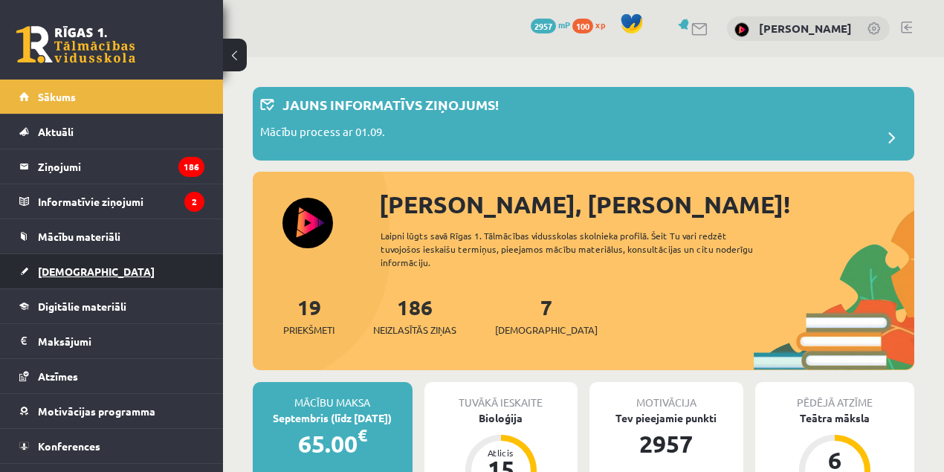
click at [76, 265] on span "[DEMOGRAPHIC_DATA]" at bounding box center [96, 271] width 117 height 13
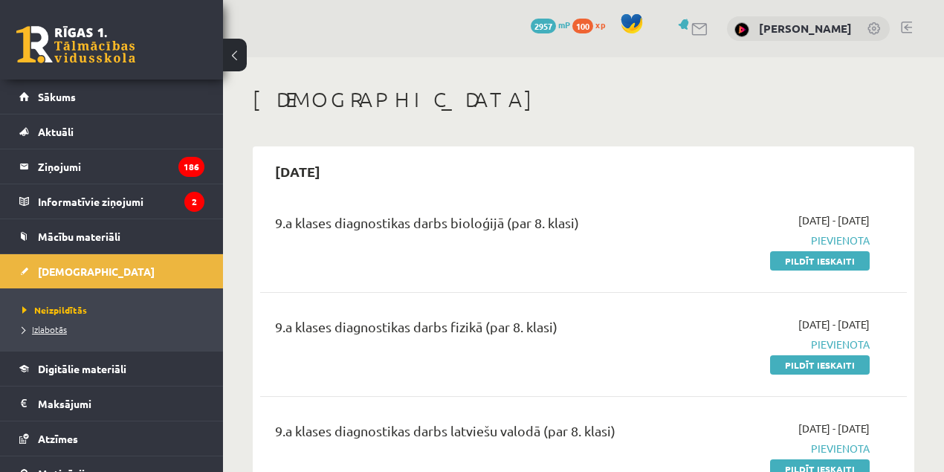
click at [63, 332] on span "Izlabotās" at bounding box center [44, 329] width 45 height 12
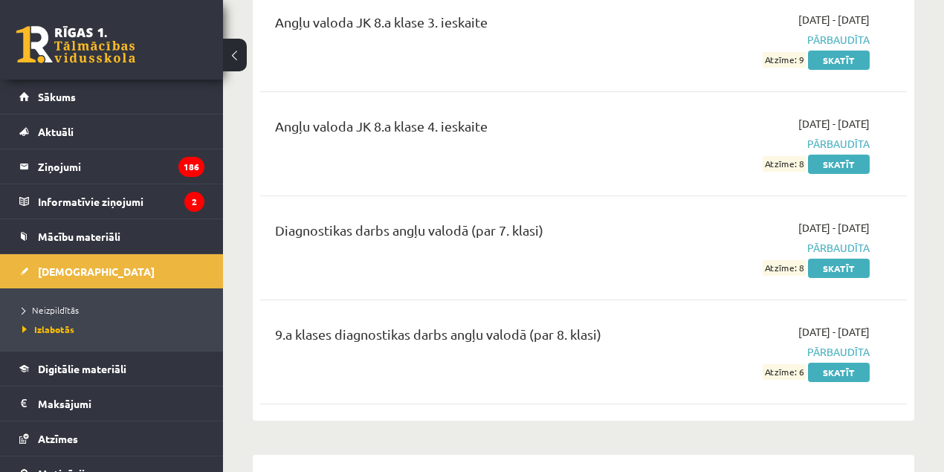
scroll to position [912, 0]
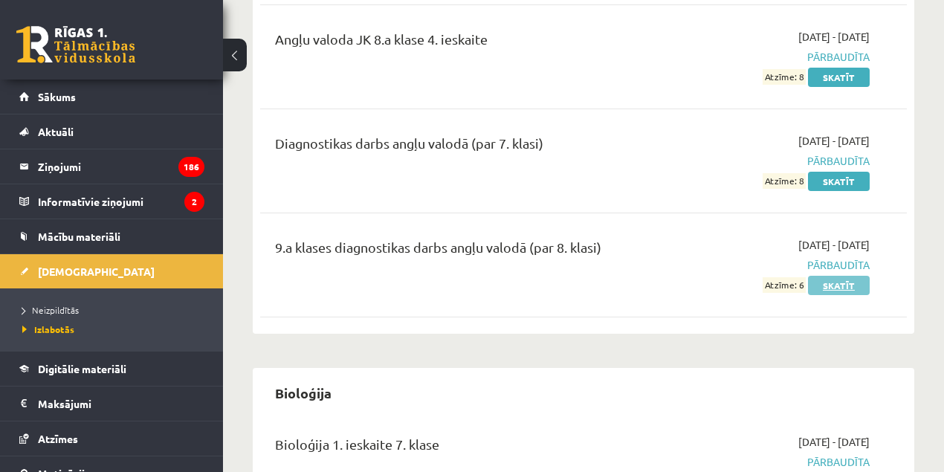
click at [822, 286] on link "Skatīt" at bounding box center [839, 285] width 62 height 19
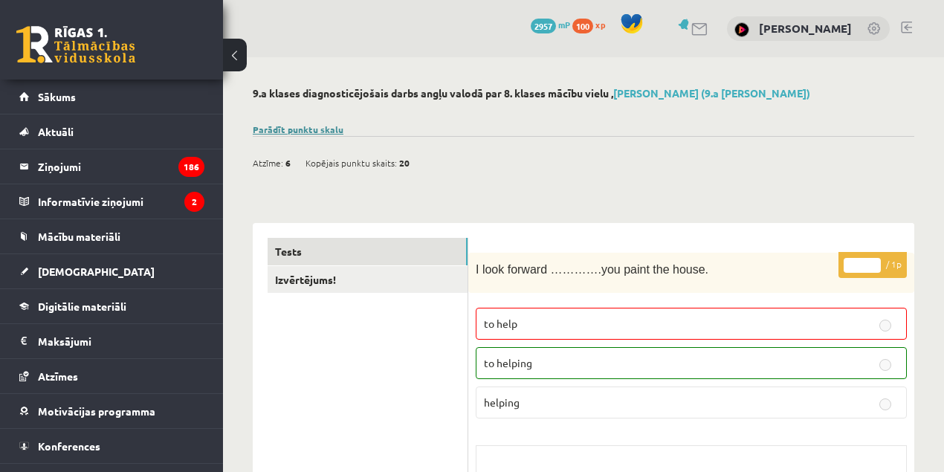
click at [304, 129] on link "Parādīt punktu skalu" at bounding box center [298, 129] width 91 height 12
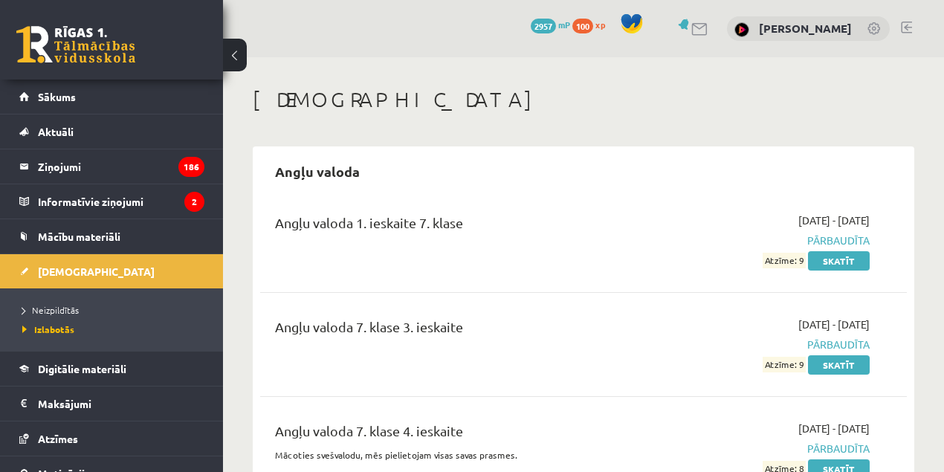
scroll to position [912, 0]
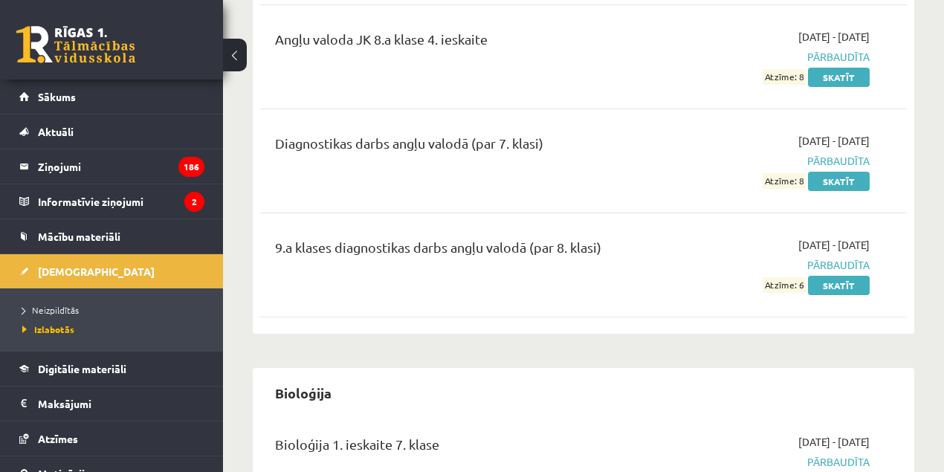
click at [562, 250] on div "9.a klases diagnostikas darbs angļu valodā (par 8. klasi)" at bounding box center [469, 251] width 389 height 28
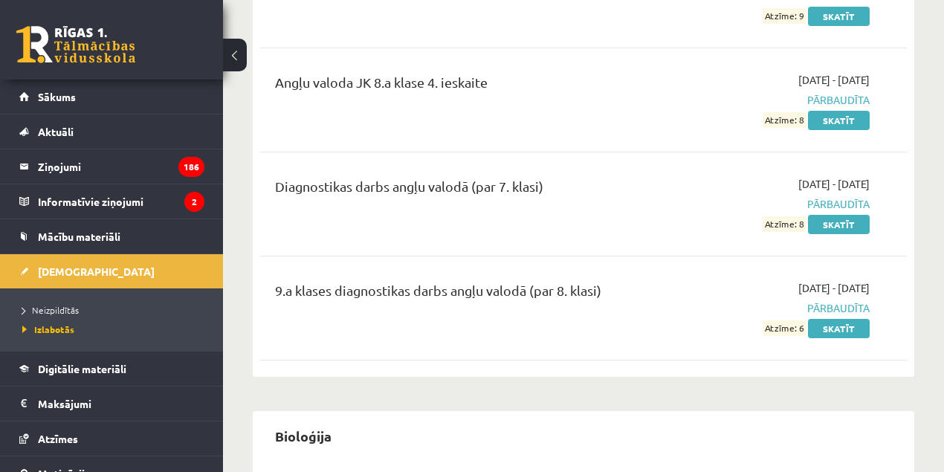
scroll to position [891, 0]
